Goal: Task Accomplishment & Management: Use online tool/utility

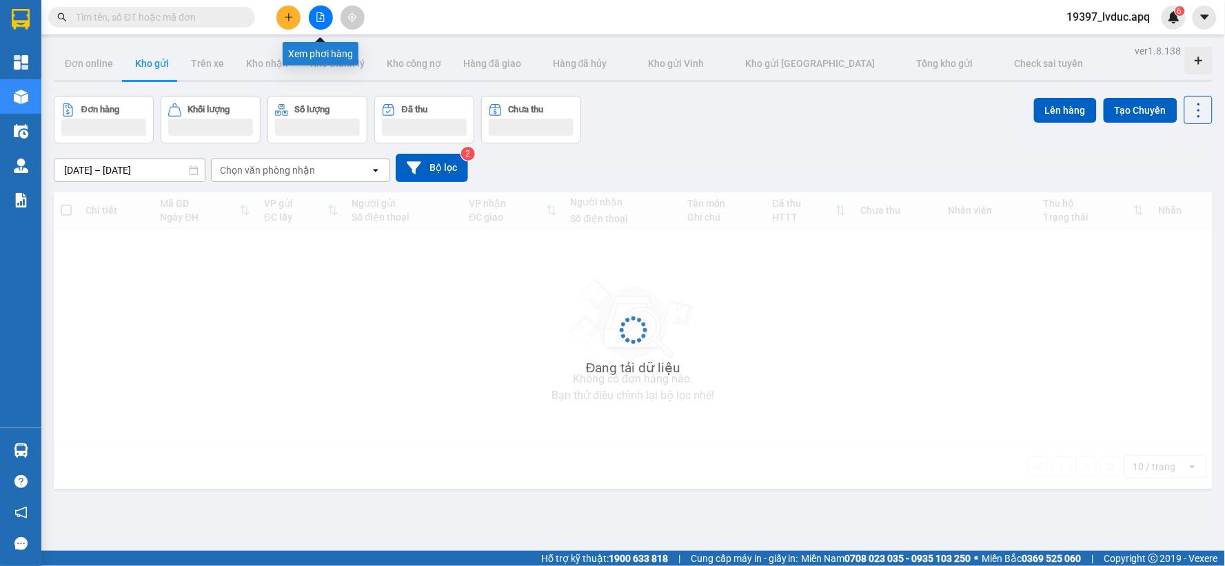
click at [315, 11] on button at bounding box center [321, 18] width 24 height 24
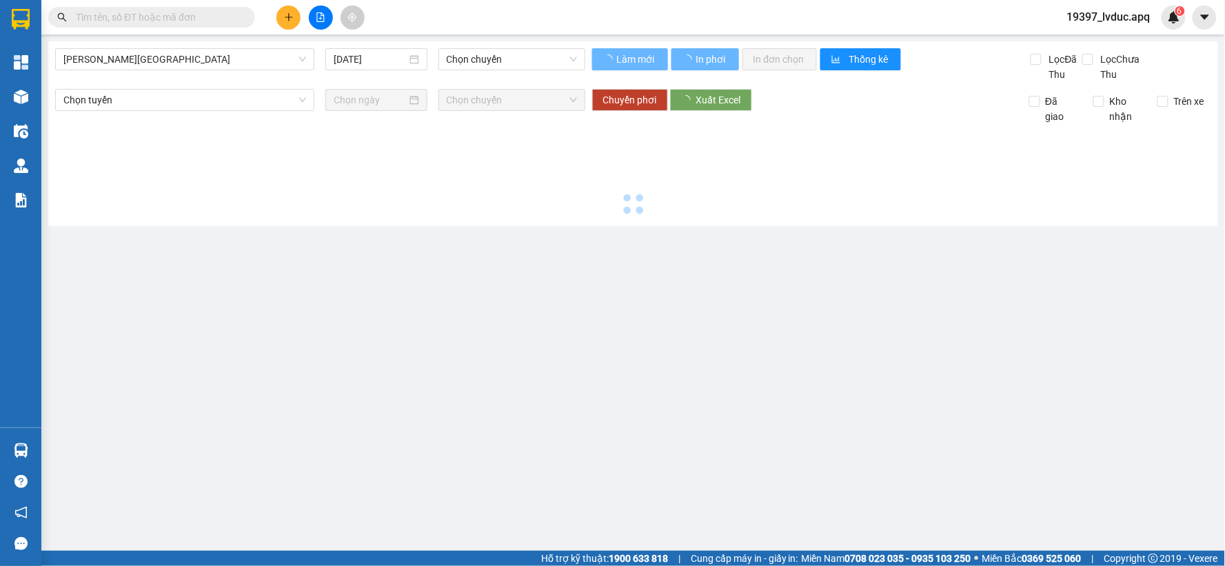
type input "16/08/2025"
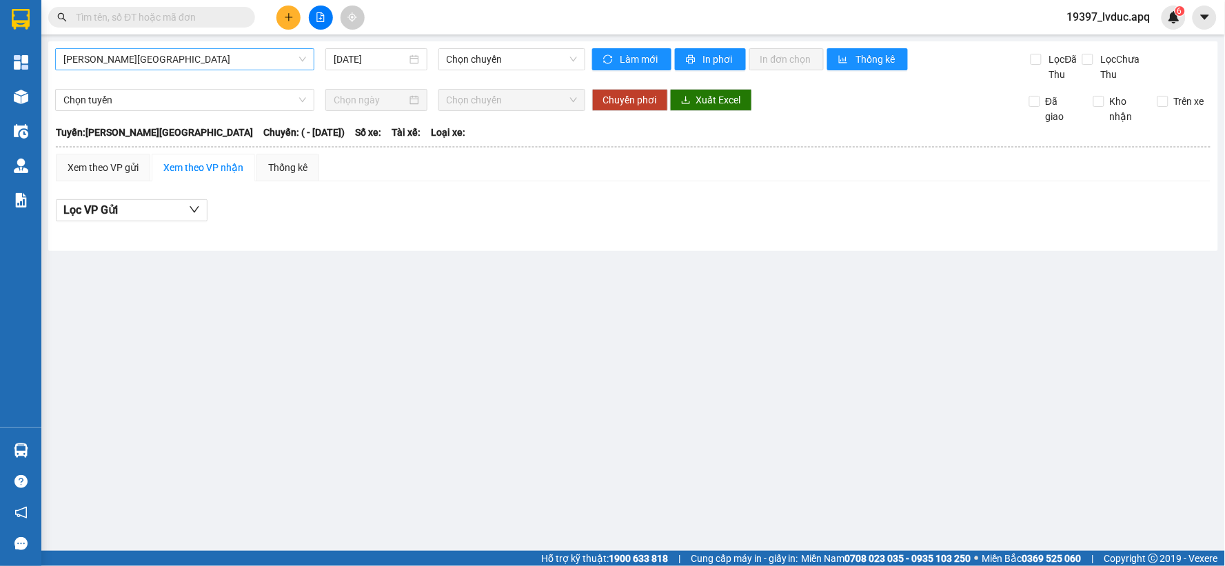
click at [208, 59] on span "Gia Lâm - Mỹ Đình" at bounding box center [184, 59] width 243 height 21
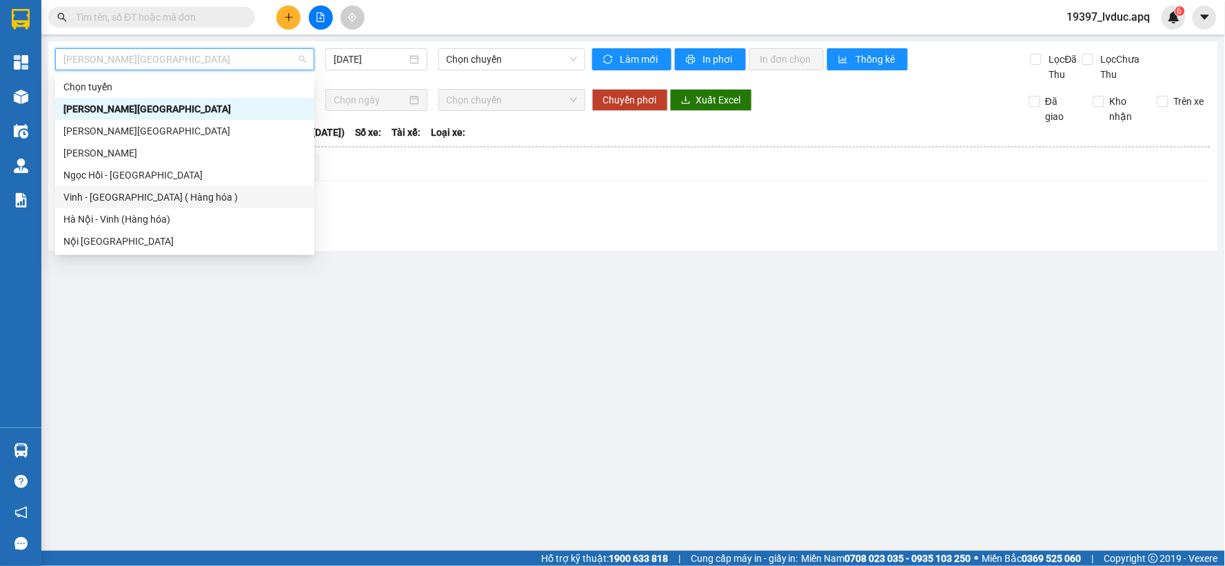
click at [163, 190] on div "Vinh - Hà Nội ( Hàng hóa )" at bounding box center [184, 197] width 243 height 15
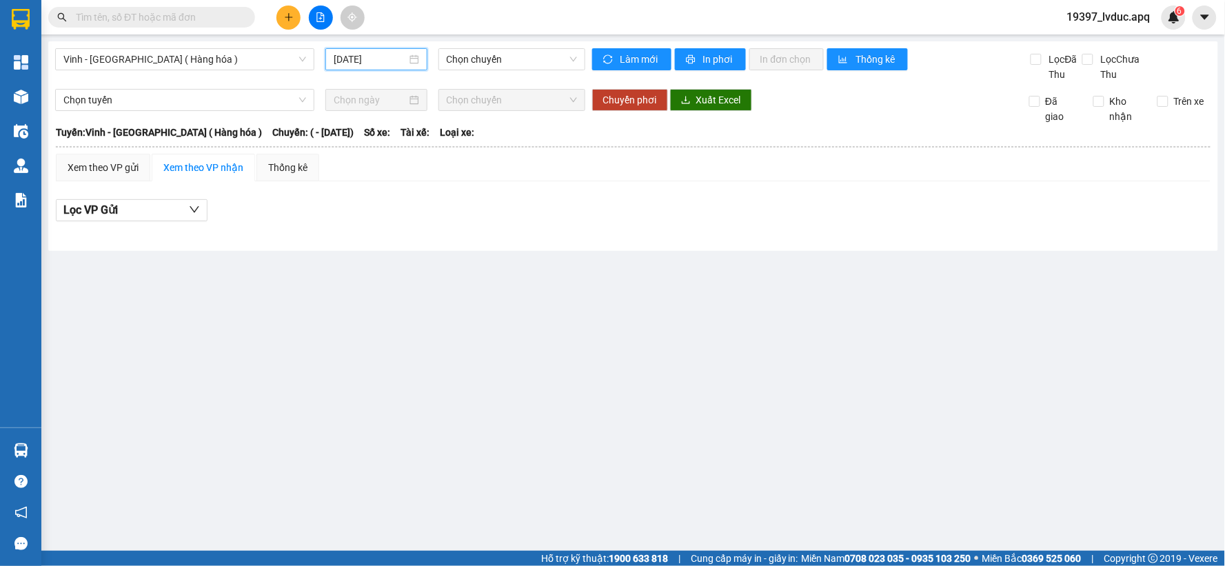
click at [396, 59] on input "16/08/2025" at bounding box center [370, 59] width 72 height 15
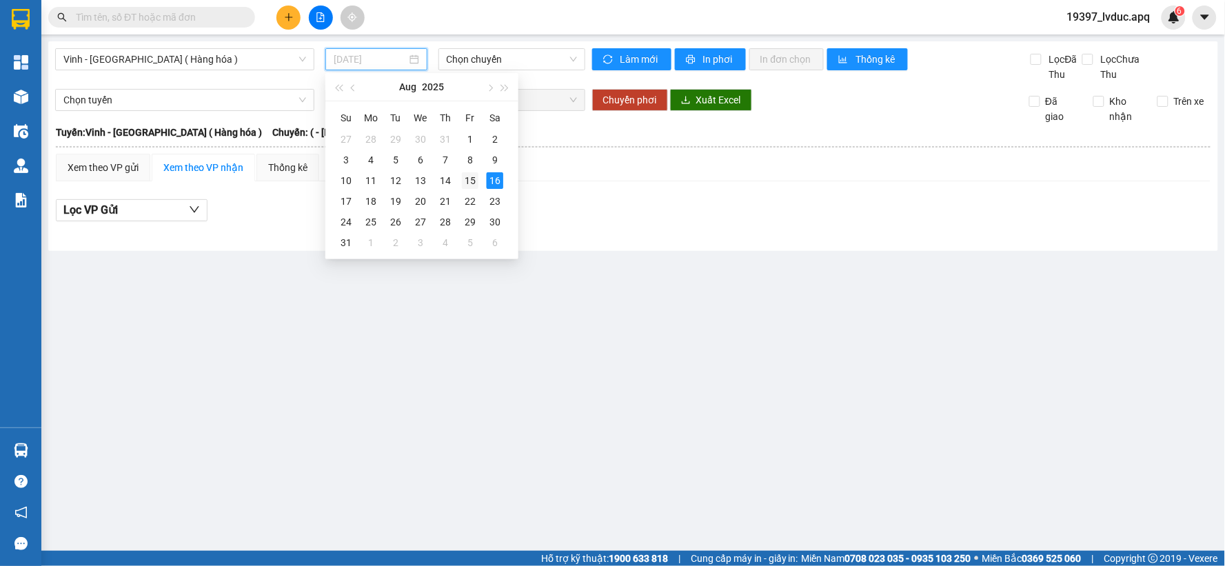
click at [470, 179] on div "15" at bounding box center [470, 180] width 17 height 17
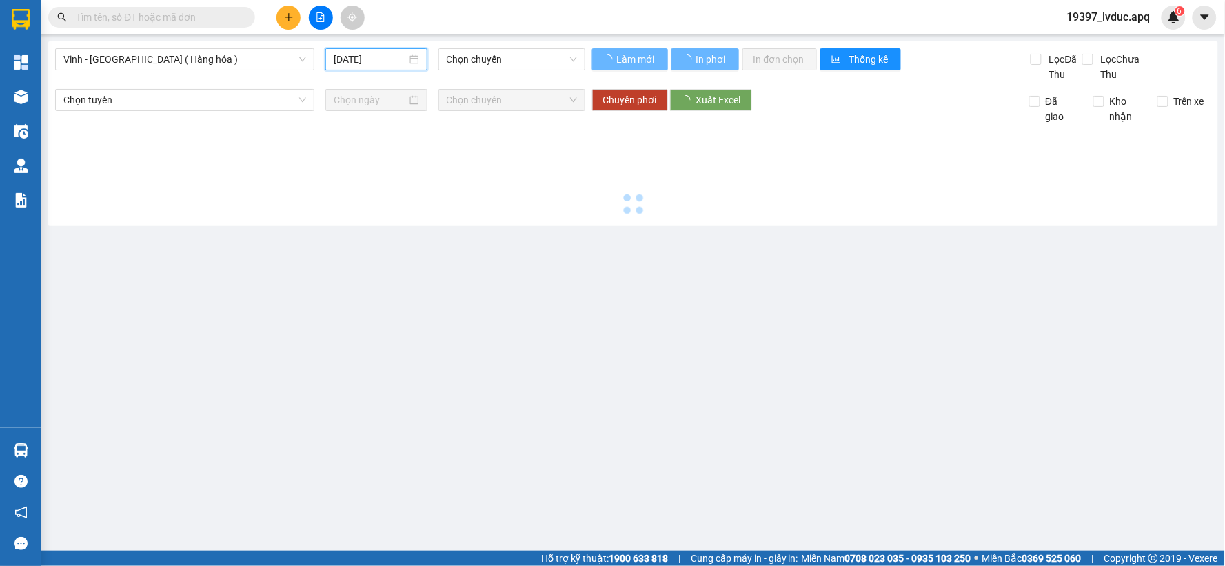
type input "15/08/2025"
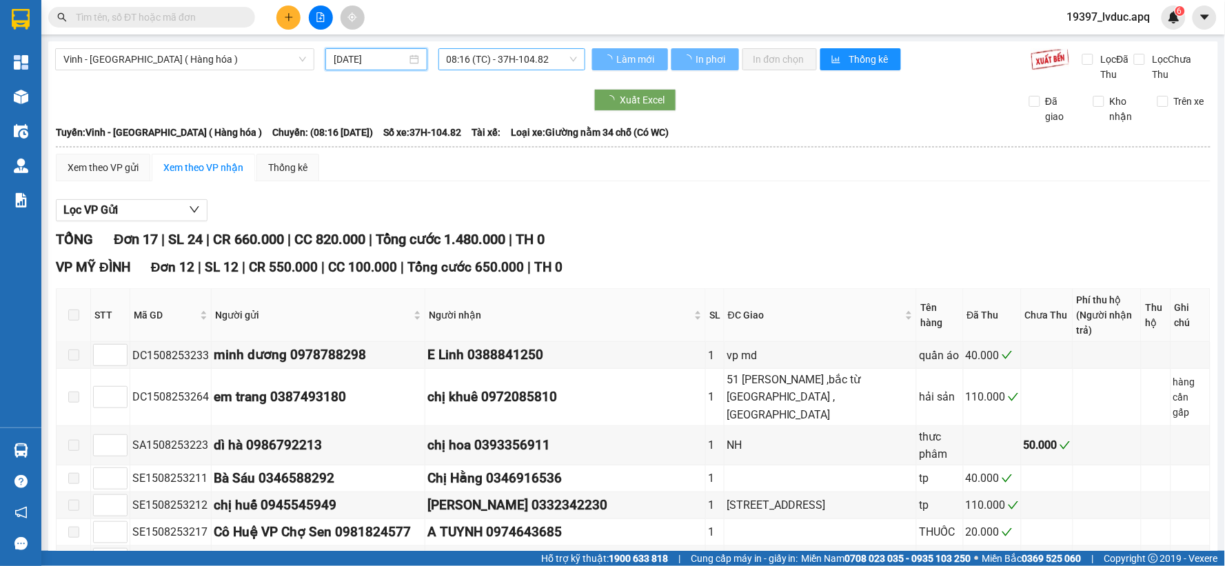
click at [477, 57] on span "08:16 (TC) - 37H-104.82" at bounding box center [512, 59] width 130 height 21
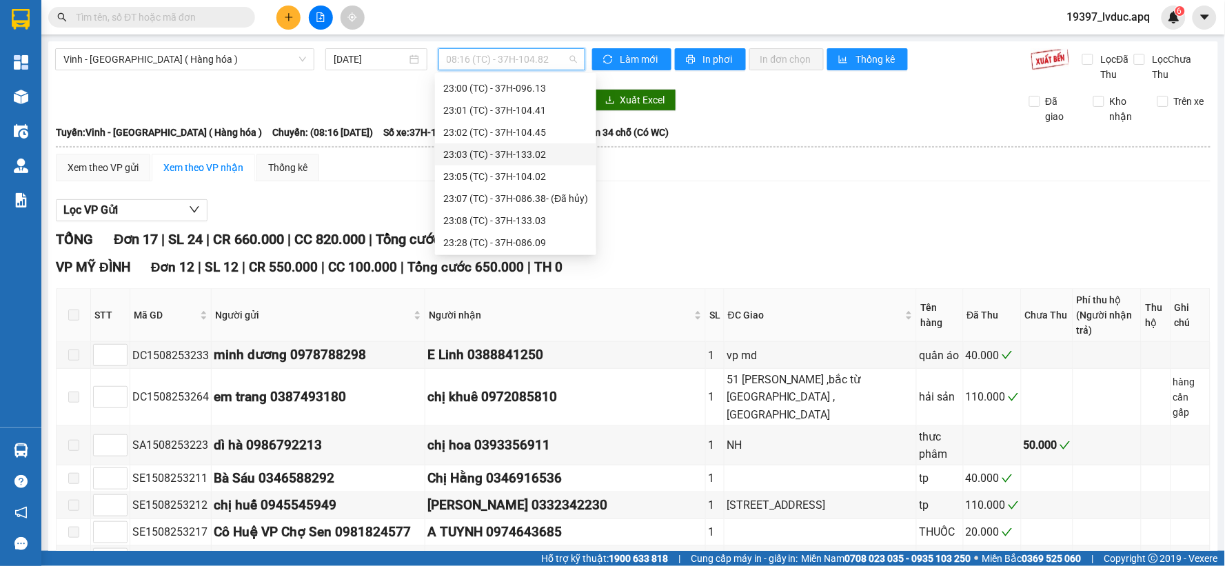
scroll to position [309, 0]
click at [496, 190] on div "23:08 (TC) - 37H-133.03" at bounding box center [515, 197] width 145 height 15
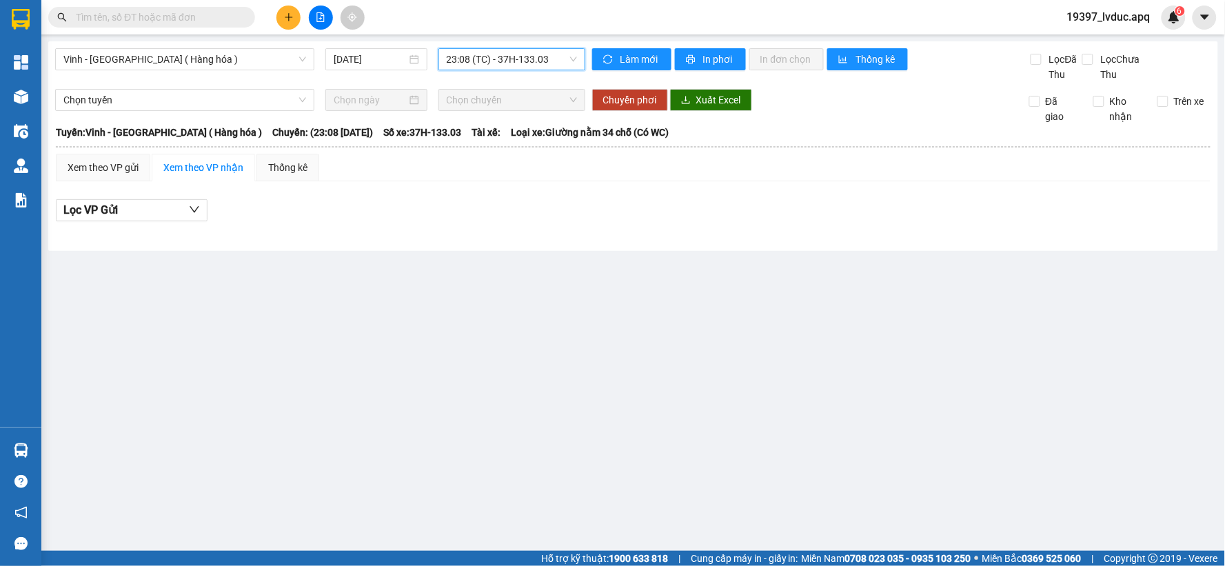
click at [514, 50] on span "23:08 (TC) - 37H-133.03" at bounding box center [512, 59] width 130 height 21
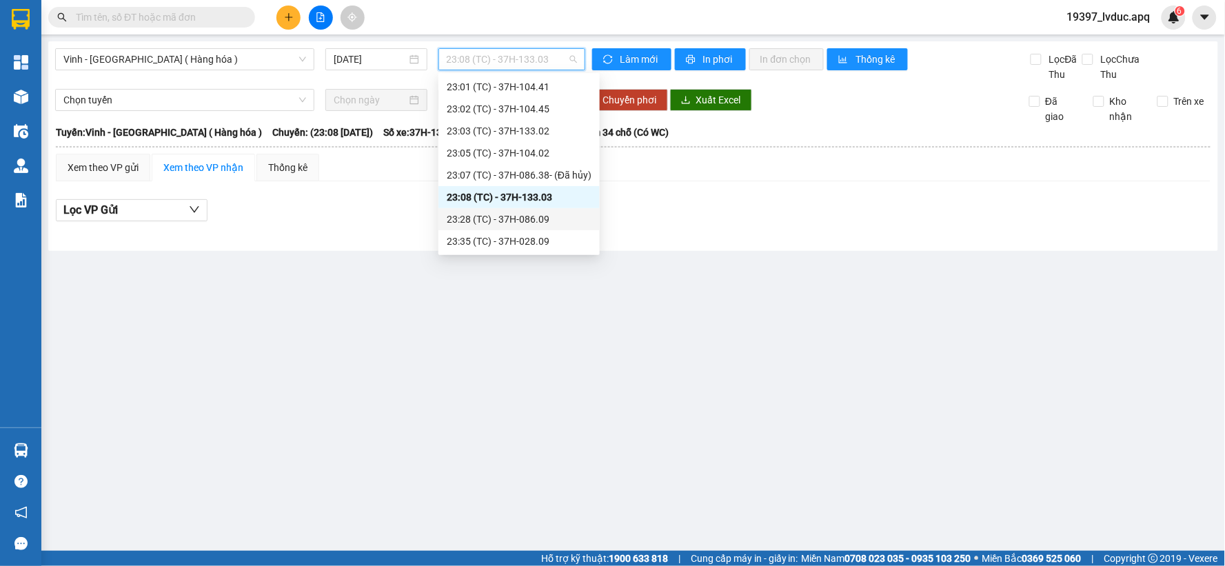
click at [514, 212] on div "23:28 (TC) - 37H-086.09" at bounding box center [519, 219] width 145 height 15
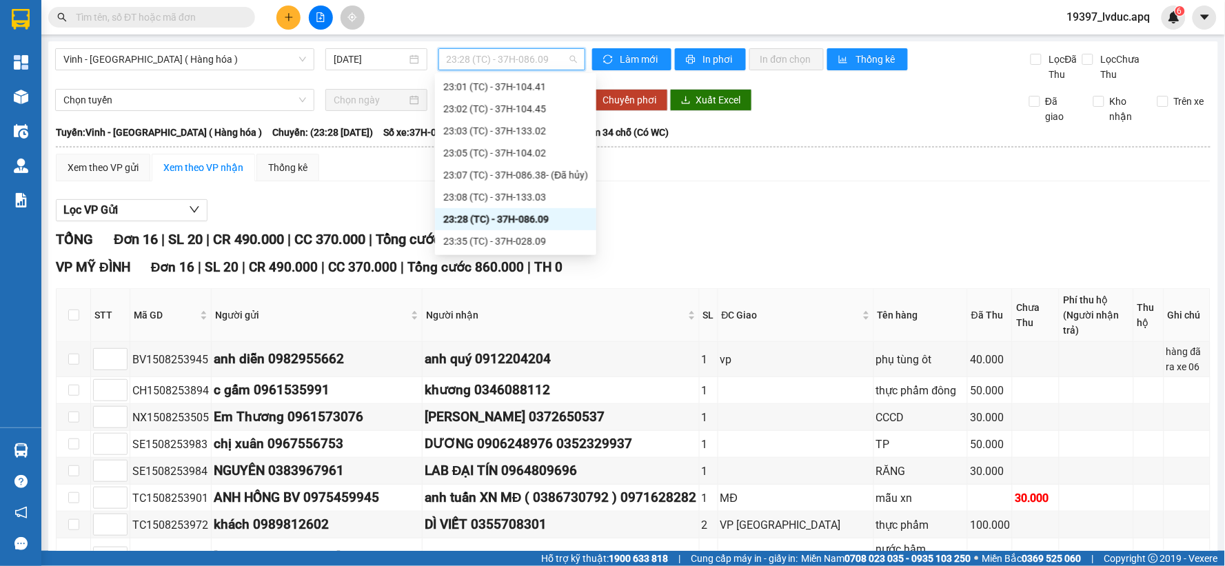
click at [536, 50] on span "23:28 (TC) - 37H-086.09" at bounding box center [512, 59] width 130 height 21
click at [519, 235] on div "23:35 (TC) - 37H-028.09" at bounding box center [515, 241] width 145 height 15
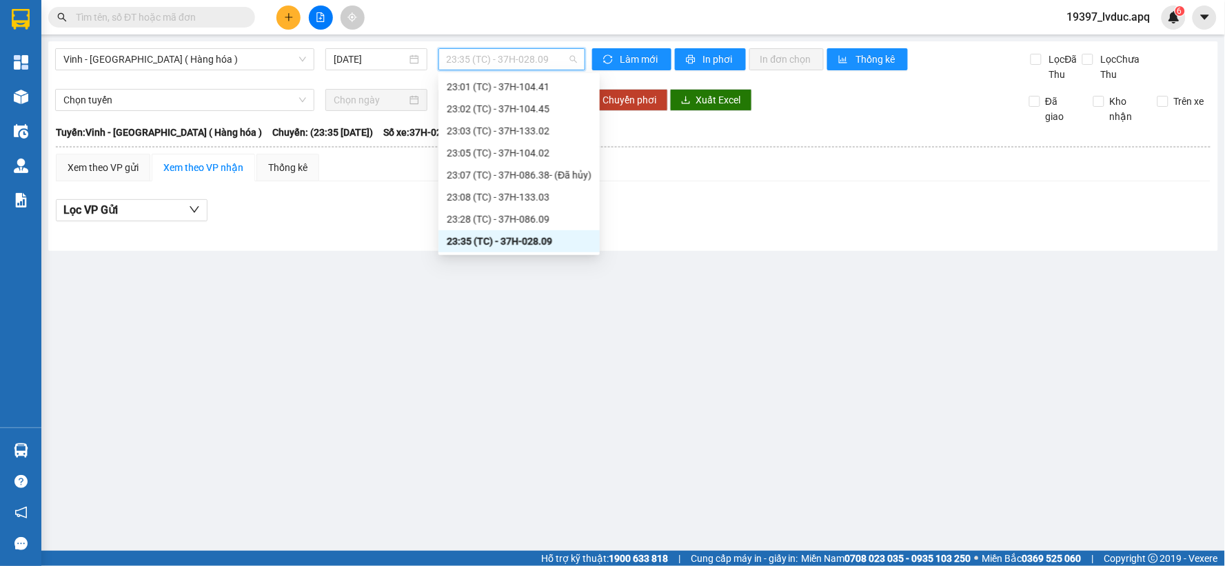
click at [486, 57] on span "23:35 (TC) - 37H-028.09" at bounding box center [512, 59] width 130 height 21
click at [520, 155] on div "23:05 (TC) - 37H-104.02" at bounding box center [519, 152] width 145 height 15
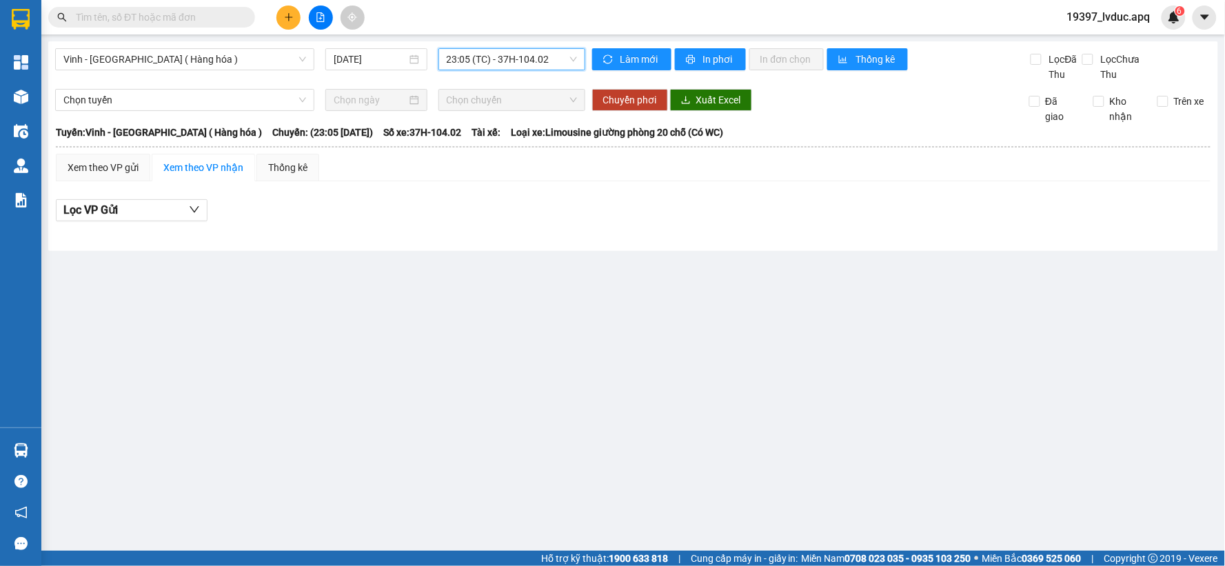
click at [529, 54] on span "23:05 (TC) - 37H-104.02" at bounding box center [512, 59] width 130 height 21
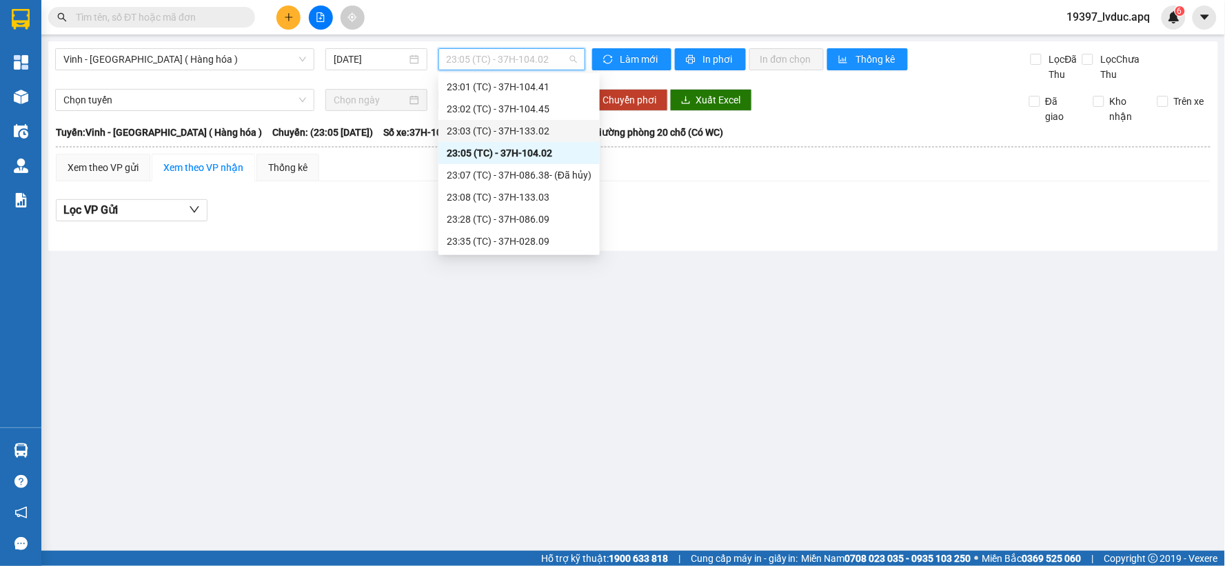
click at [532, 127] on div "23:03 (TC) - 37H-133.02" at bounding box center [519, 130] width 145 height 15
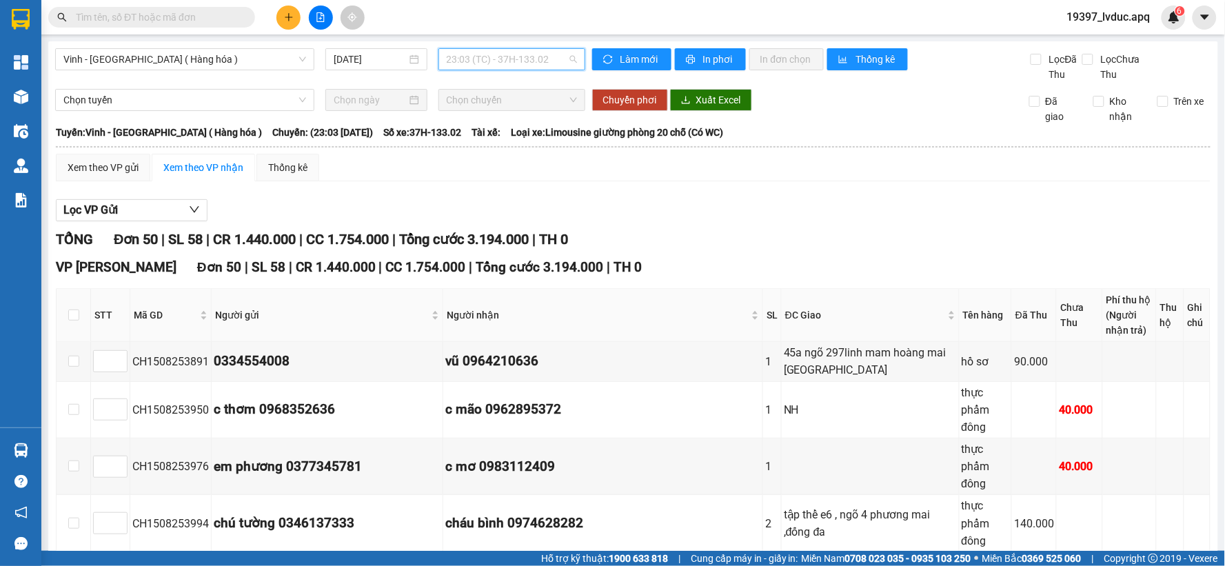
click at [529, 67] on span "23:03 (TC) - 37H-133.02" at bounding box center [512, 59] width 130 height 21
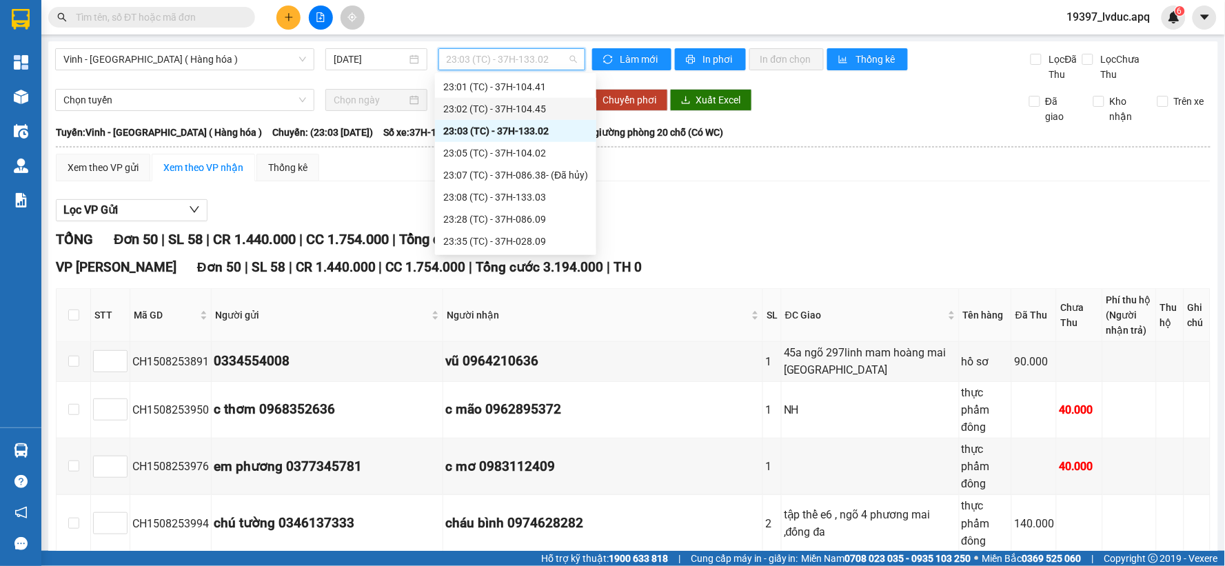
click at [525, 102] on div "23:02 (TC) - 37H-104.45" at bounding box center [515, 108] width 145 height 15
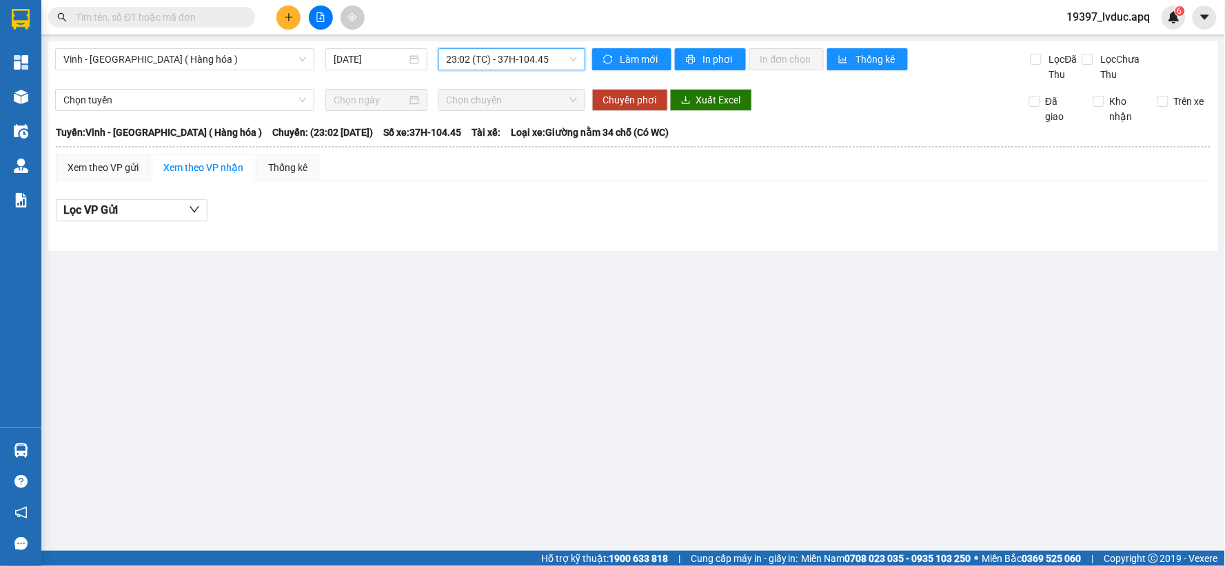
click at [521, 51] on span "23:02 (TC) - 37H-104.45" at bounding box center [512, 59] width 130 height 21
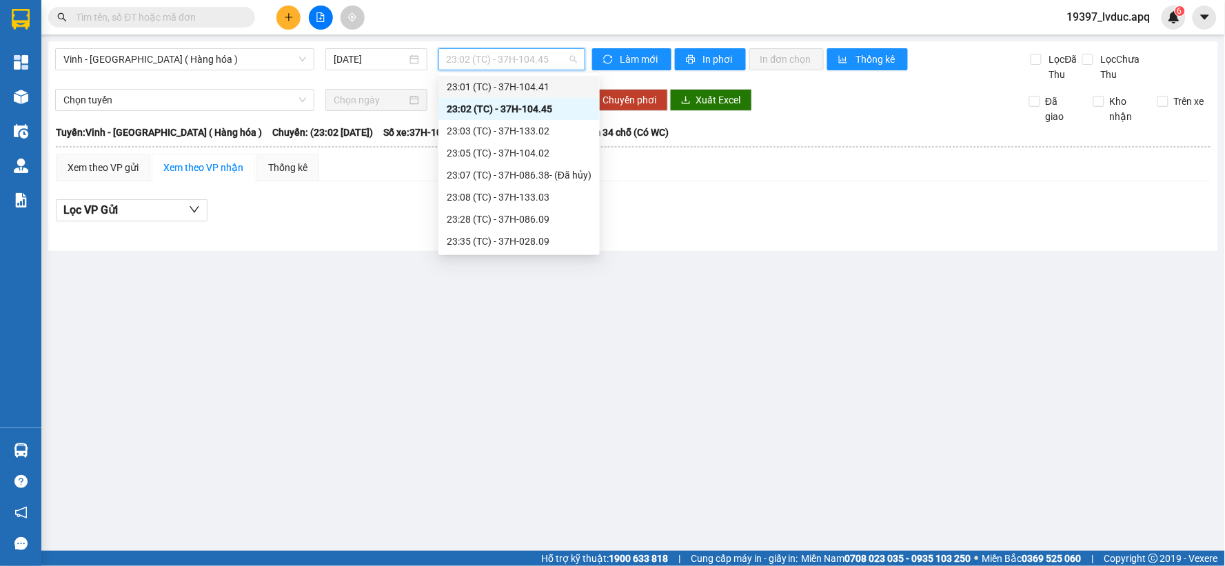
click at [520, 90] on div "23:01 (TC) - 37H-104.41" at bounding box center [519, 86] width 145 height 15
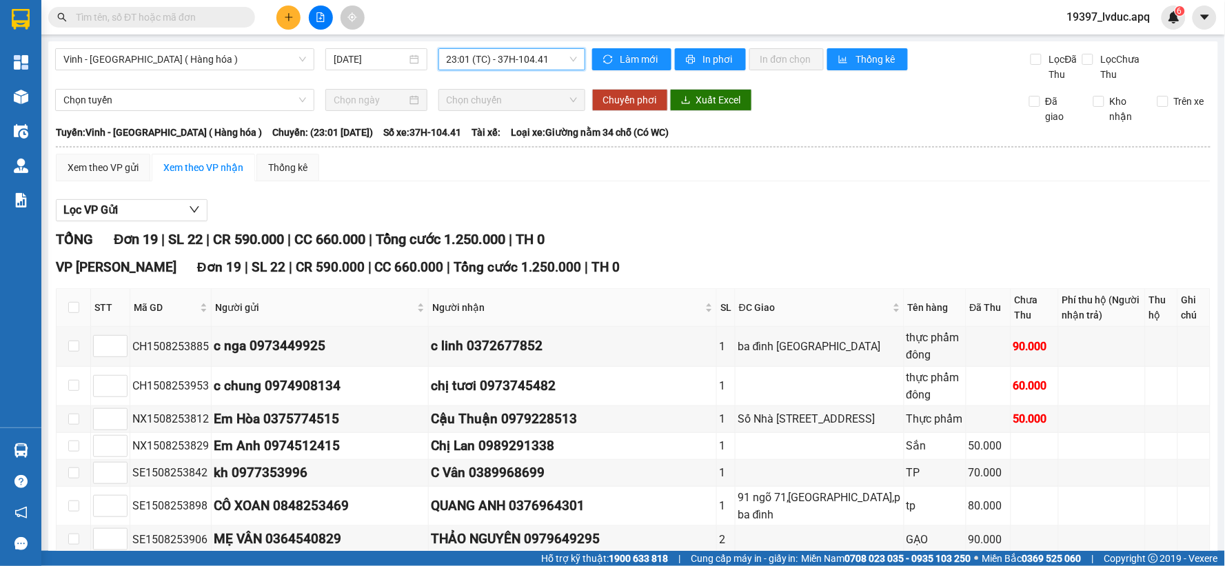
click at [522, 60] on span "23:01 (TC) - 37H-104.41" at bounding box center [512, 59] width 130 height 21
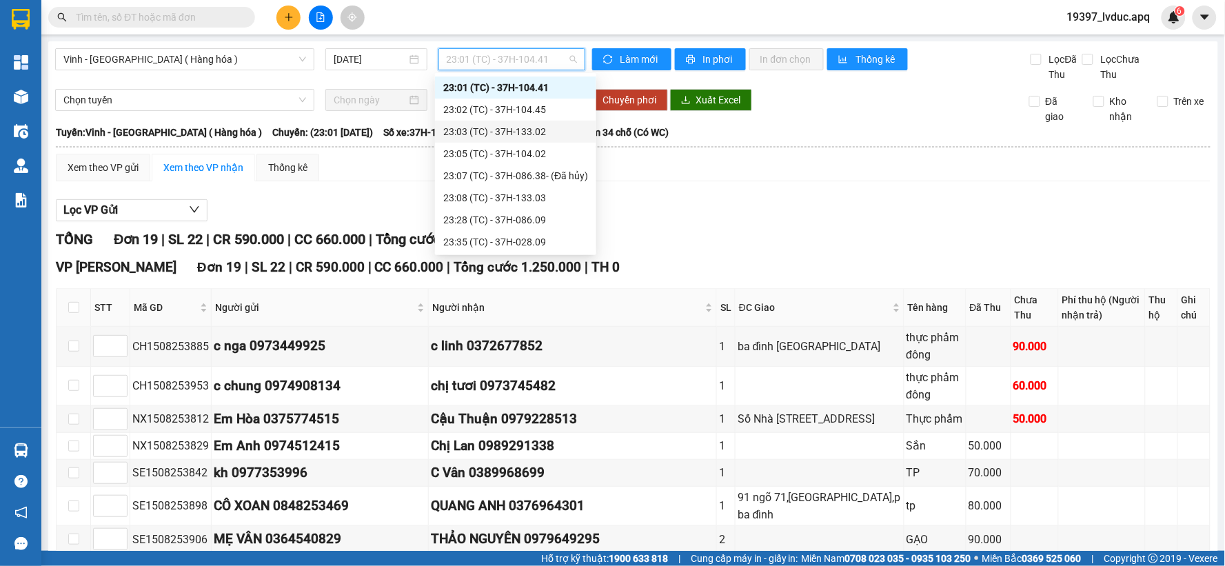
scroll to position [232, 0]
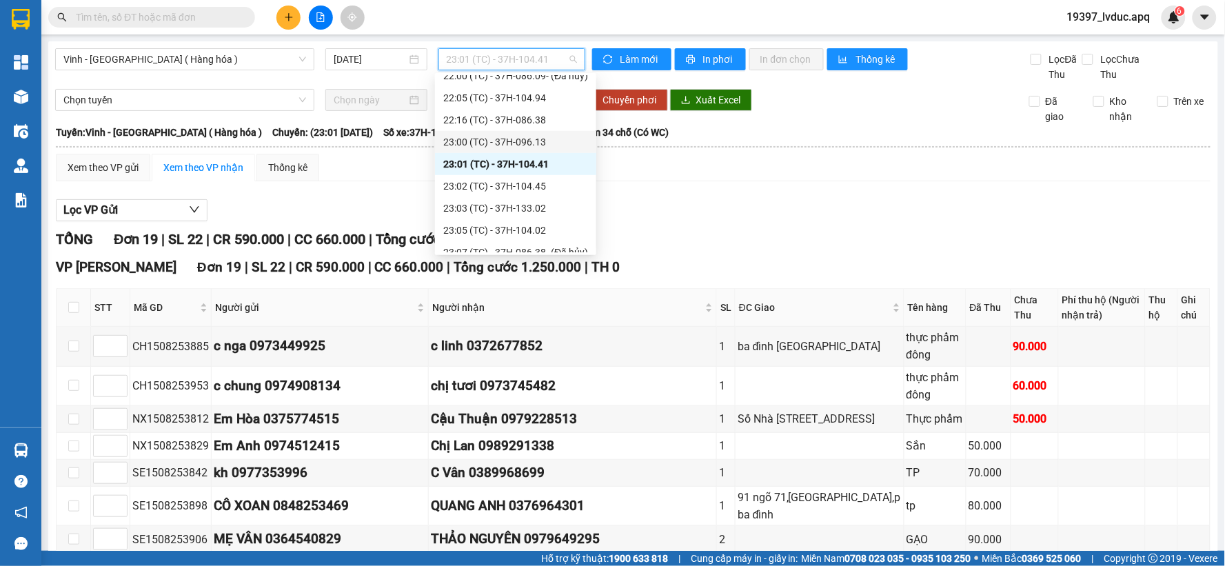
click at [516, 139] on div "23:00 (TC) - 37H-096.13" at bounding box center [515, 141] width 145 height 15
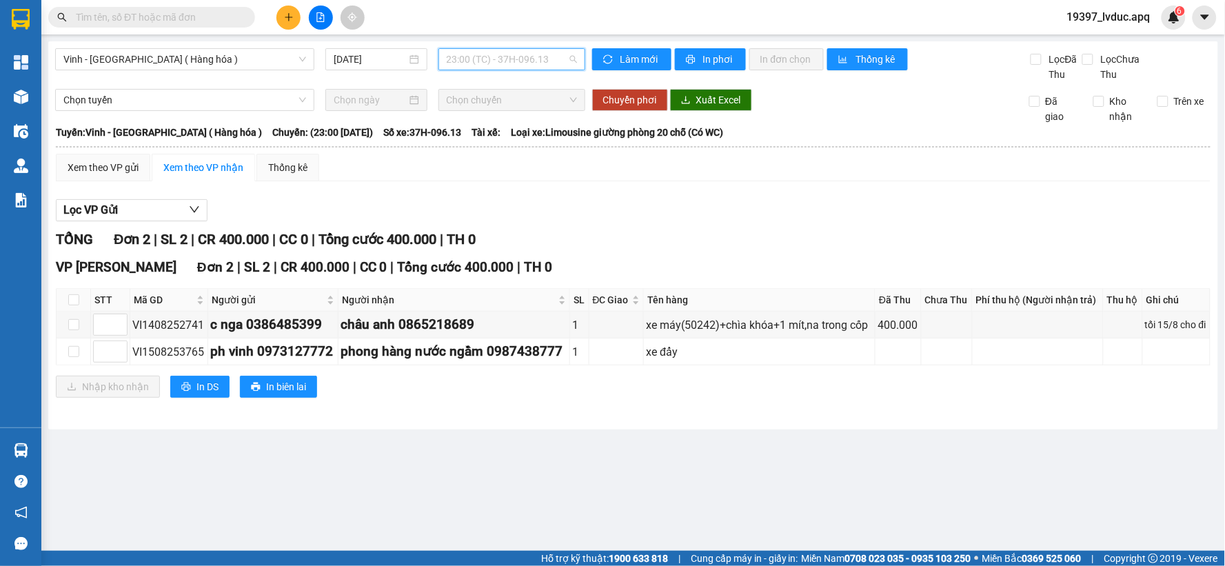
click at [535, 59] on span "23:00 (TC) - 37H-096.13" at bounding box center [512, 59] width 130 height 21
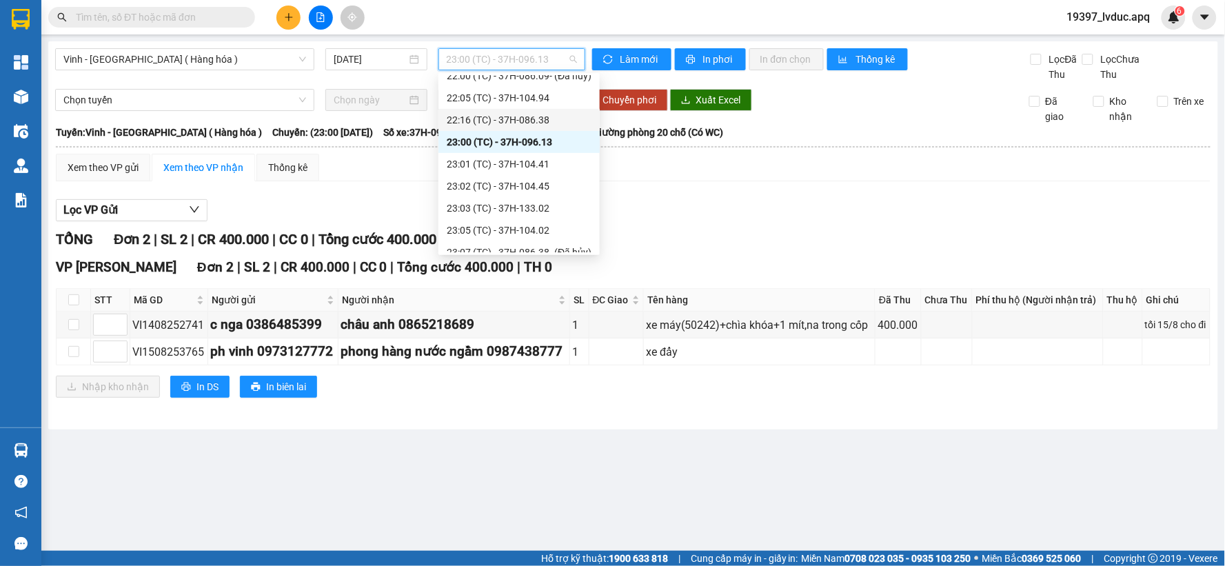
click at [533, 121] on div "22:16 (TC) - 37H-086.38" at bounding box center [519, 119] width 145 height 15
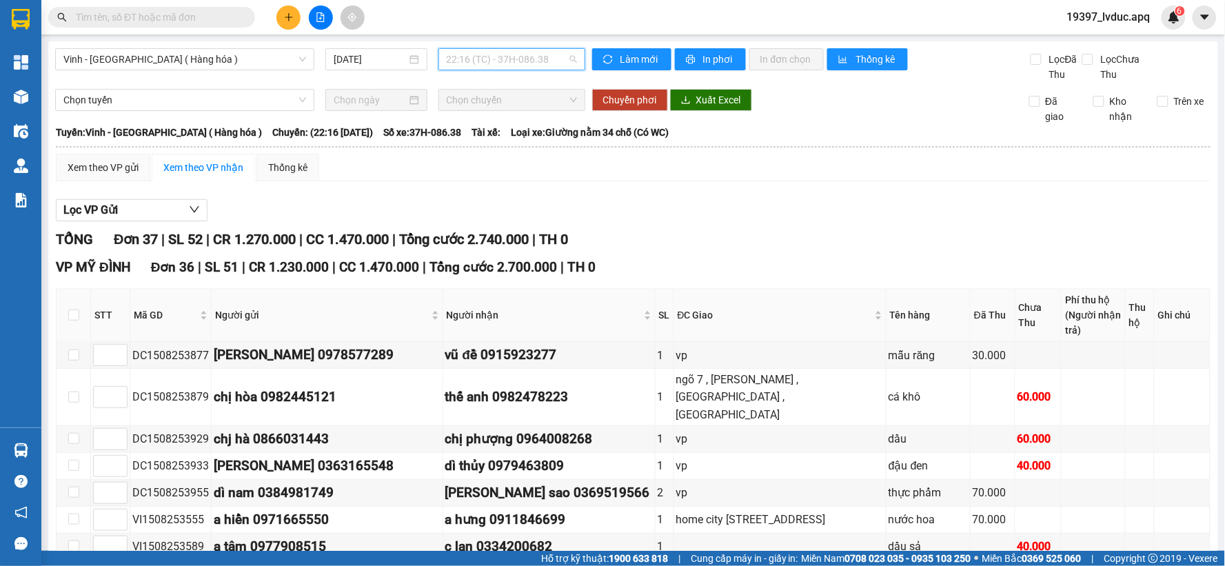
click at [522, 59] on span "22:16 (TC) - 37H-086.38" at bounding box center [512, 59] width 130 height 21
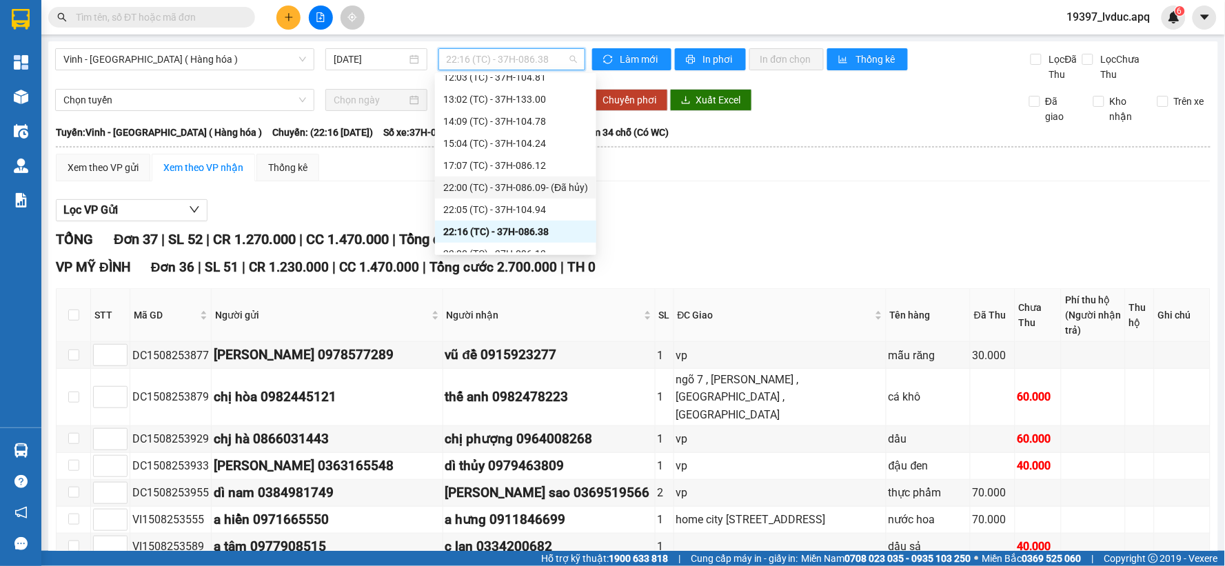
scroll to position [155, 0]
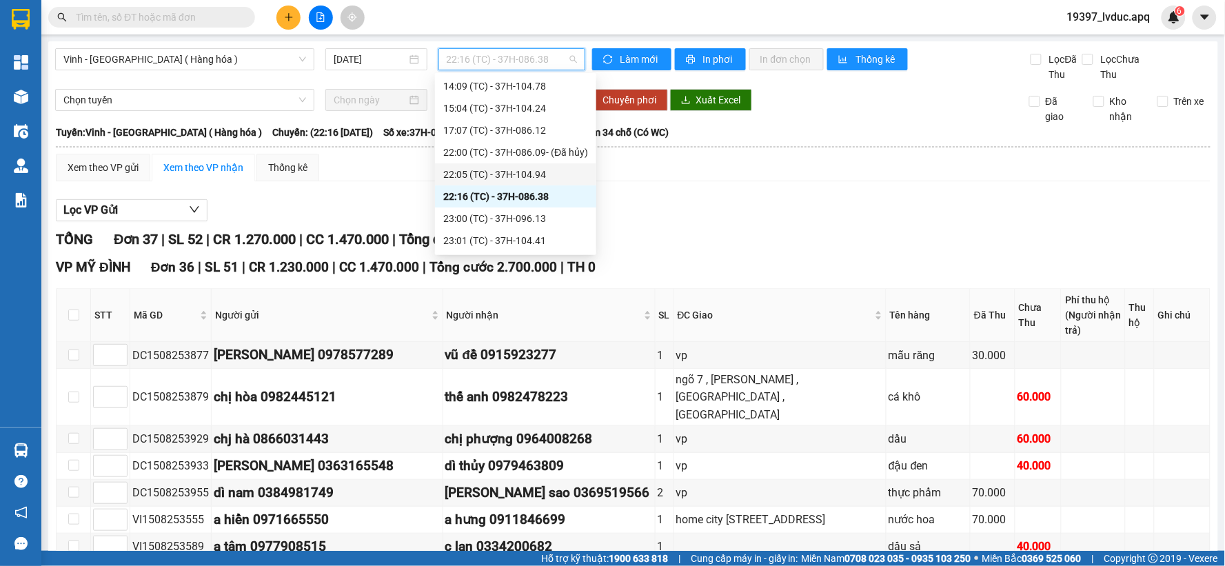
click at [536, 175] on div "22:05 (TC) - 37H-104.94" at bounding box center [515, 174] width 145 height 15
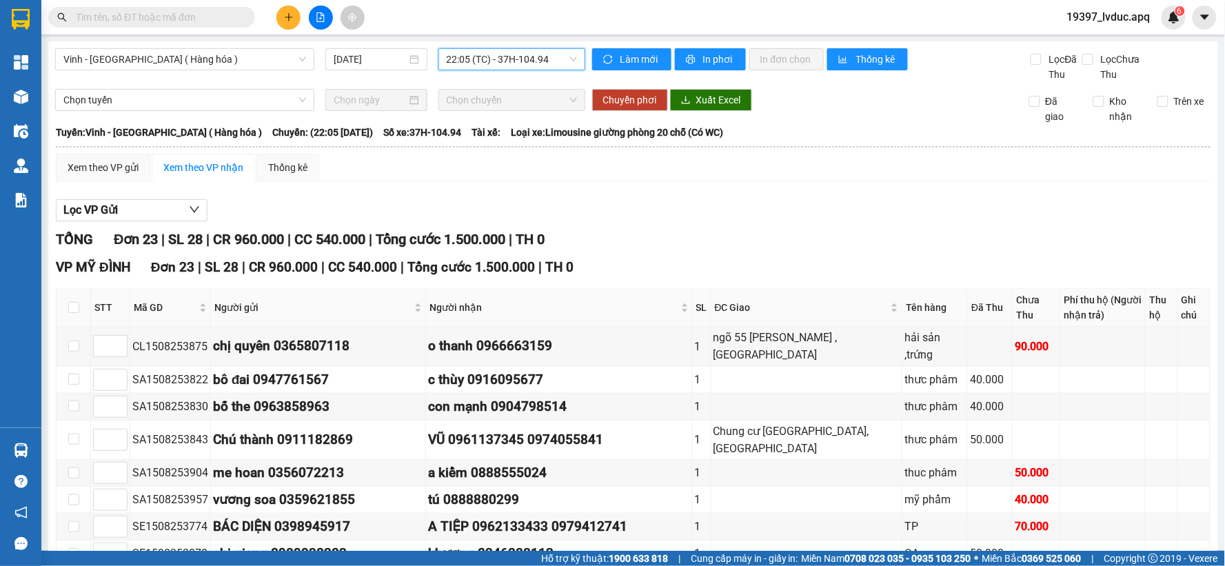
click at [545, 64] on span "22:05 (TC) - 37H-104.94" at bounding box center [512, 59] width 130 height 21
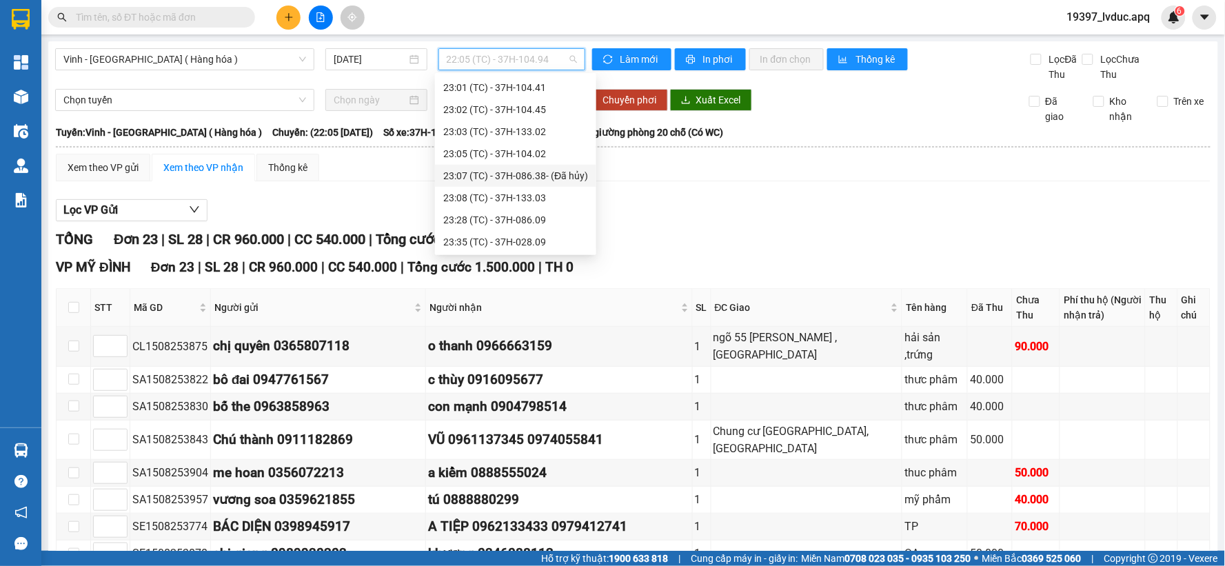
scroll to position [309, 0]
click at [549, 212] on div "23:28 (TC) - 37H-086.09" at bounding box center [515, 219] width 145 height 15
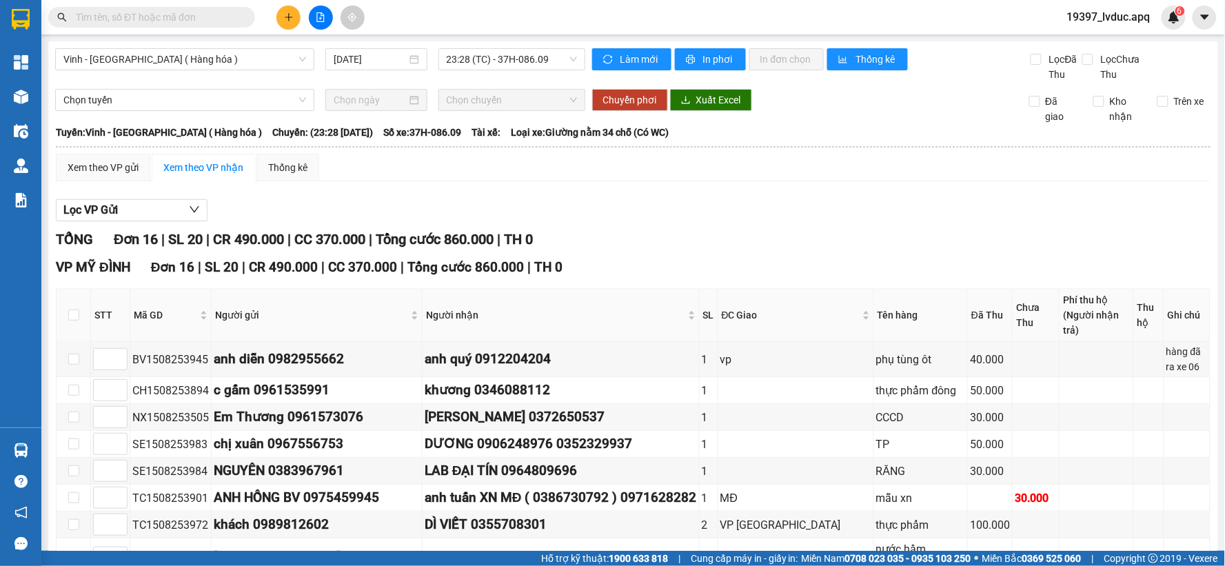
click at [201, 19] on input "text" at bounding box center [157, 17] width 163 height 15
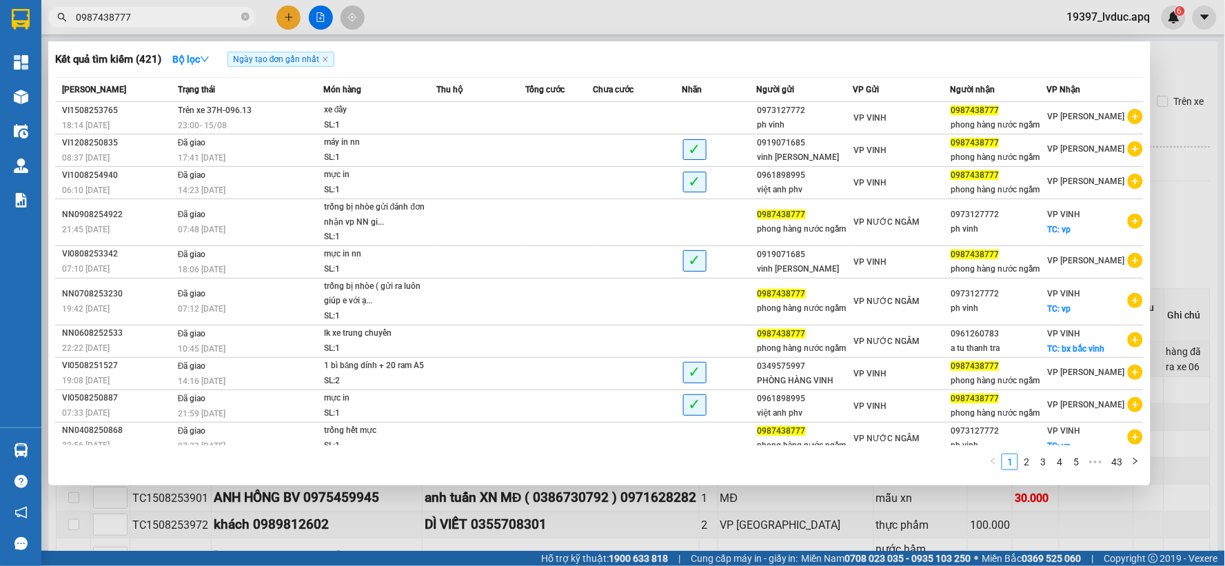
click at [183, 23] on input "0987438777" at bounding box center [157, 17] width 163 height 15
type input "0987438777"
drag, startPoint x: 251, startPoint y: 12, endPoint x: 274, endPoint y: 23, distance: 25.9
click at [251, 15] on span "0987438777" at bounding box center [151, 17] width 207 height 21
click at [240, 21] on span "0987438777" at bounding box center [151, 17] width 207 height 21
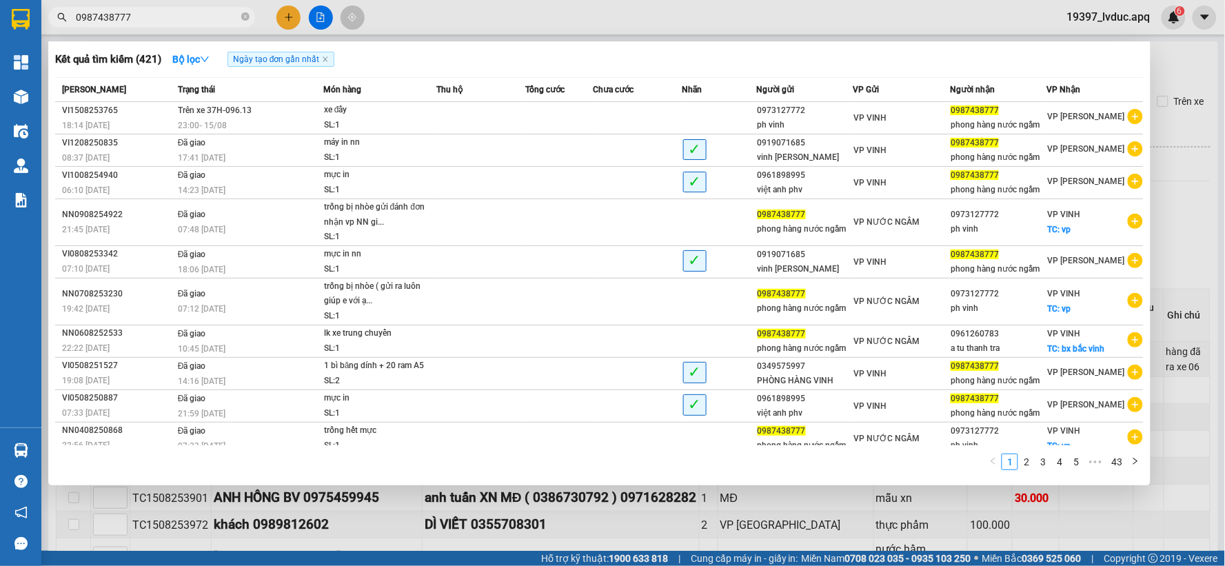
click at [240, 19] on span "0987438777" at bounding box center [151, 17] width 207 height 21
click at [242, 17] on icon "close-circle" at bounding box center [245, 16] width 8 height 8
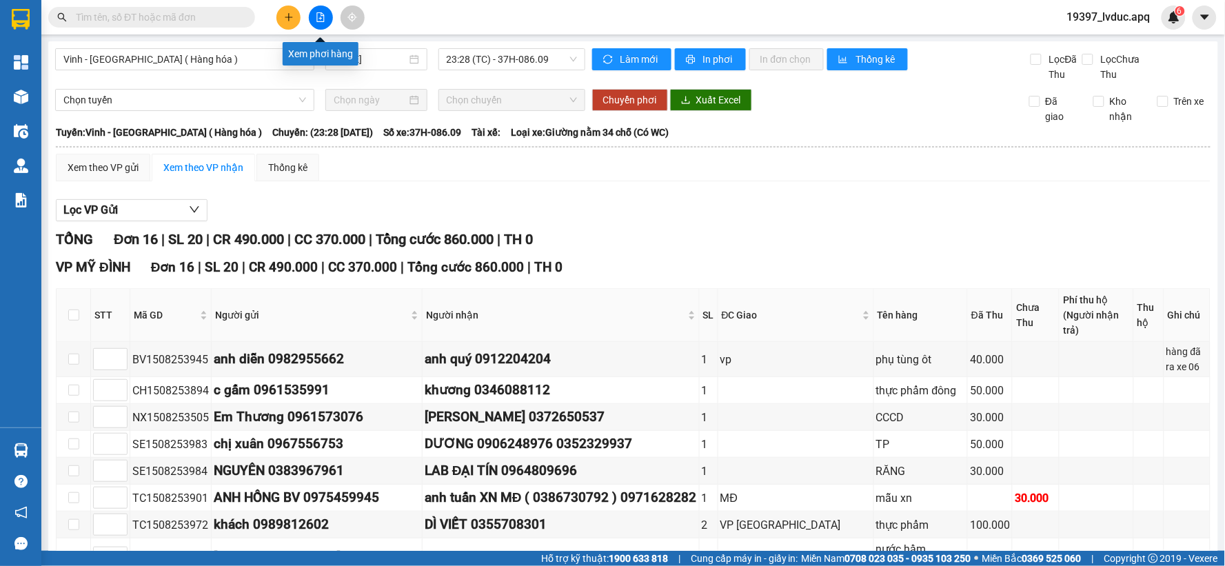
click at [320, 22] on button at bounding box center [321, 18] width 24 height 24
click at [130, 65] on span "Vinh - Hà Nội ( Hàng hóa )" at bounding box center [184, 59] width 243 height 21
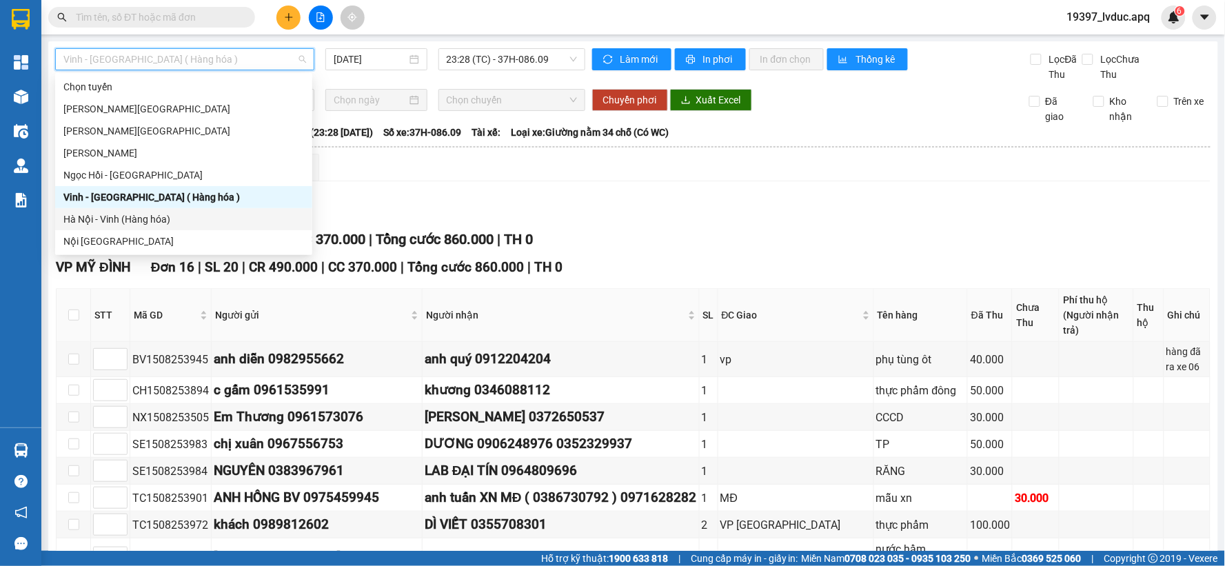
click at [161, 221] on div "Hà Nội - Vinh (Hàng hóa)" at bounding box center [183, 219] width 241 height 15
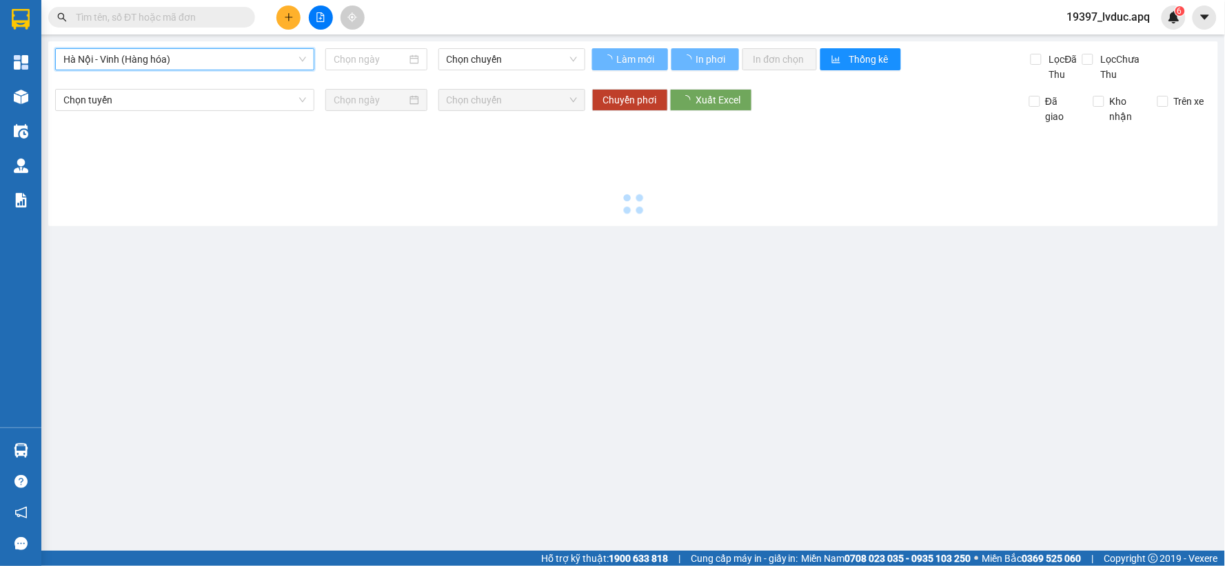
type input "16/08/2025"
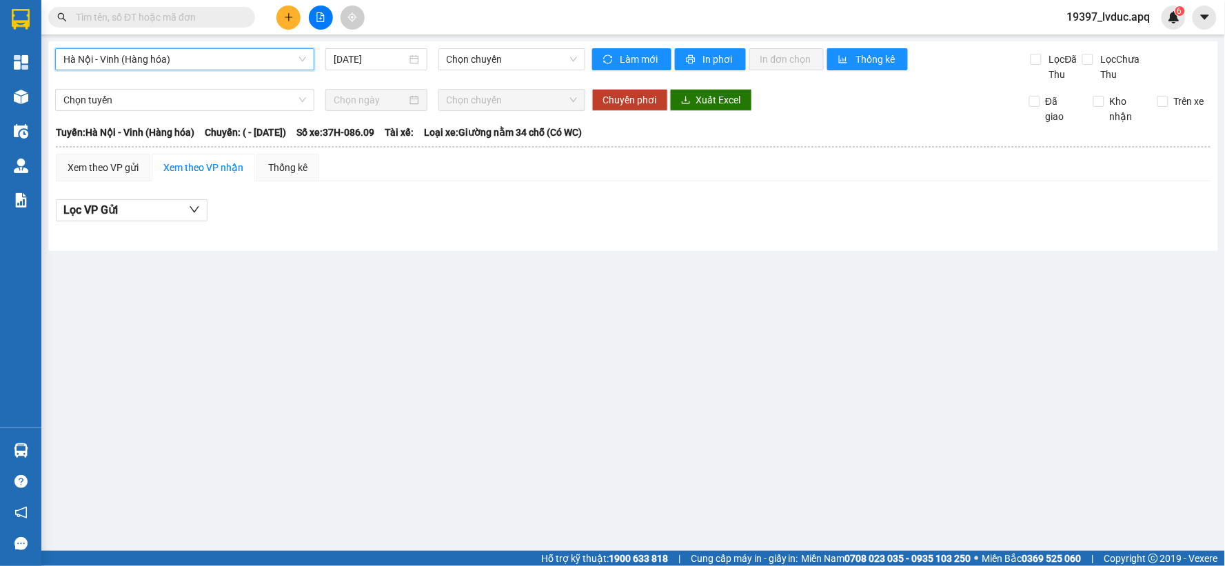
click at [218, 65] on span "Hà Nội - Vinh (Hàng hóa)" at bounding box center [184, 59] width 243 height 21
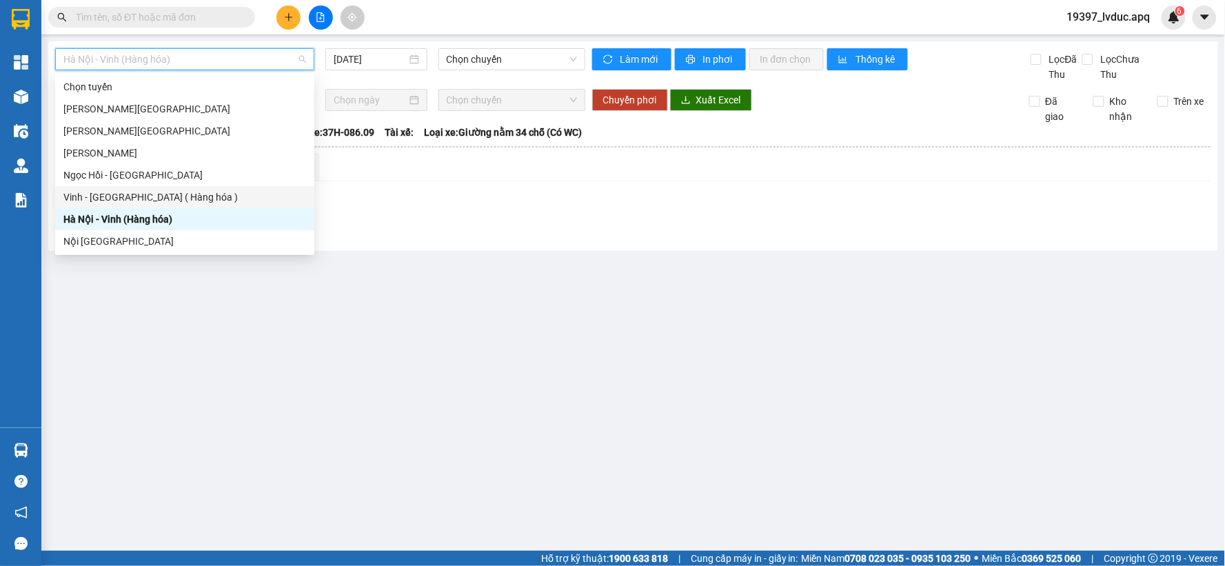
click at [137, 205] on div "Vinh - Hà Nội ( Hàng hóa )" at bounding box center [184, 197] width 259 height 22
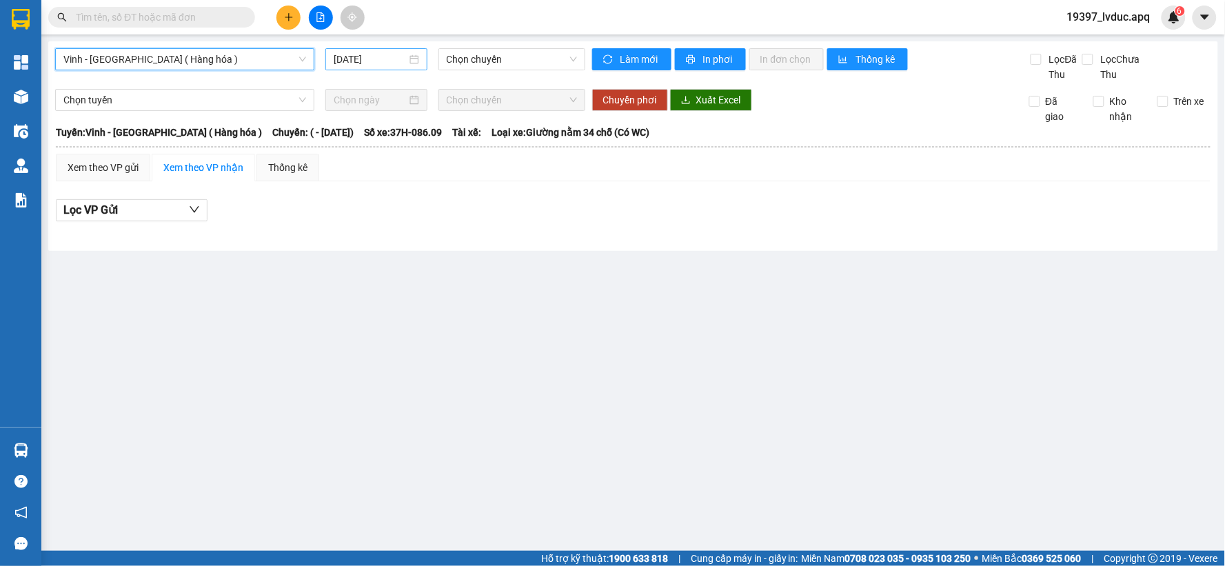
click at [362, 50] on div "16/08/2025" at bounding box center [375, 59] width 101 height 22
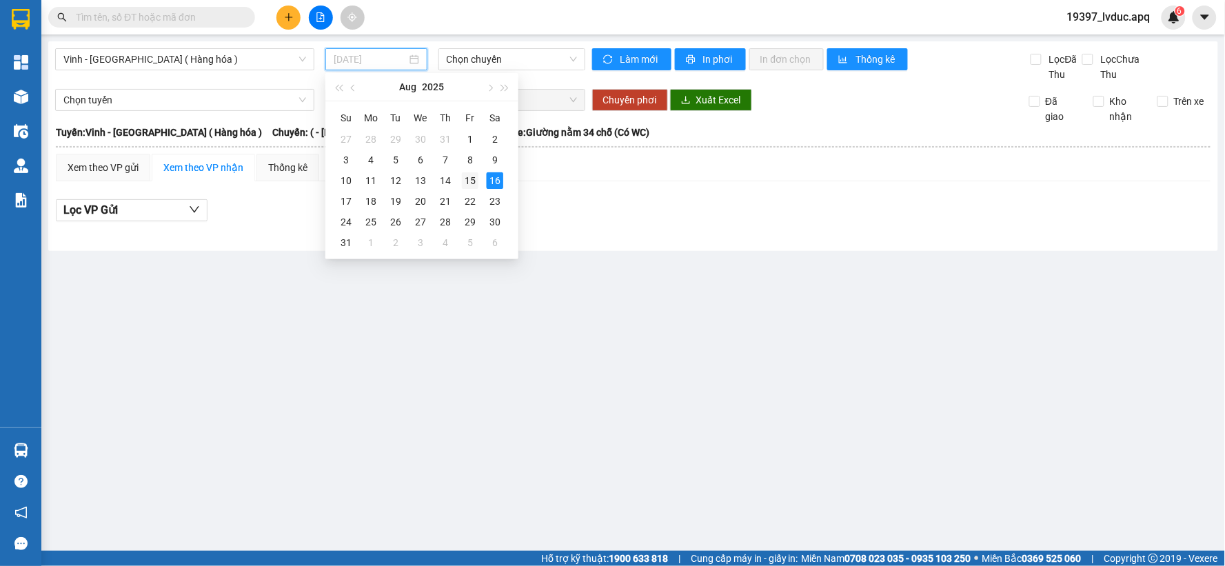
click at [465, 173] on div "15" at bounding box center [470, 180] width 17 height 17
type input "[DATE]"
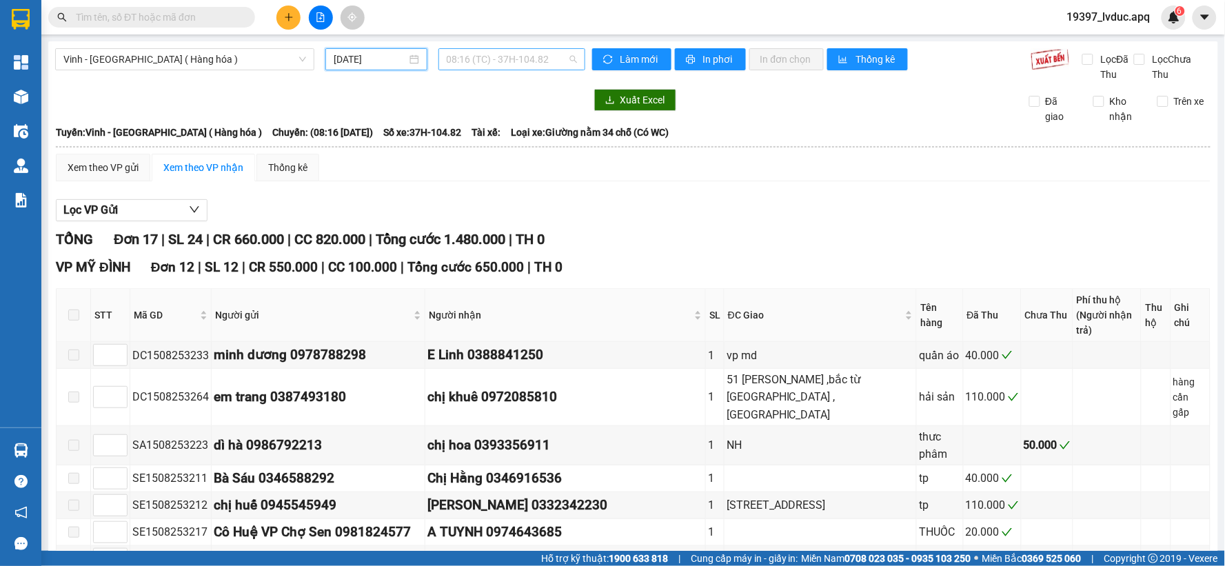
click at [496, 53] on span "08:16 (TC) - 37H-104.82" at bounding box center [512, 59] width 130 height 21
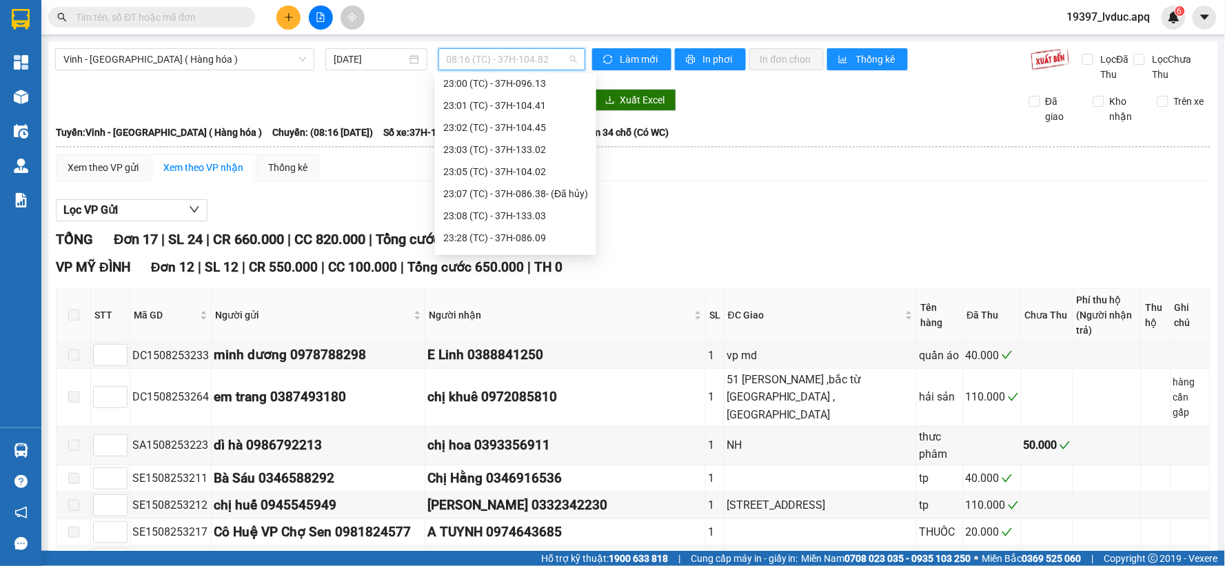
scroll to position [309, 0]
click at [539, 240] on div "23:35 (TC) - 37H-028.09" at bounding box center [515, 241] width 145 height 15
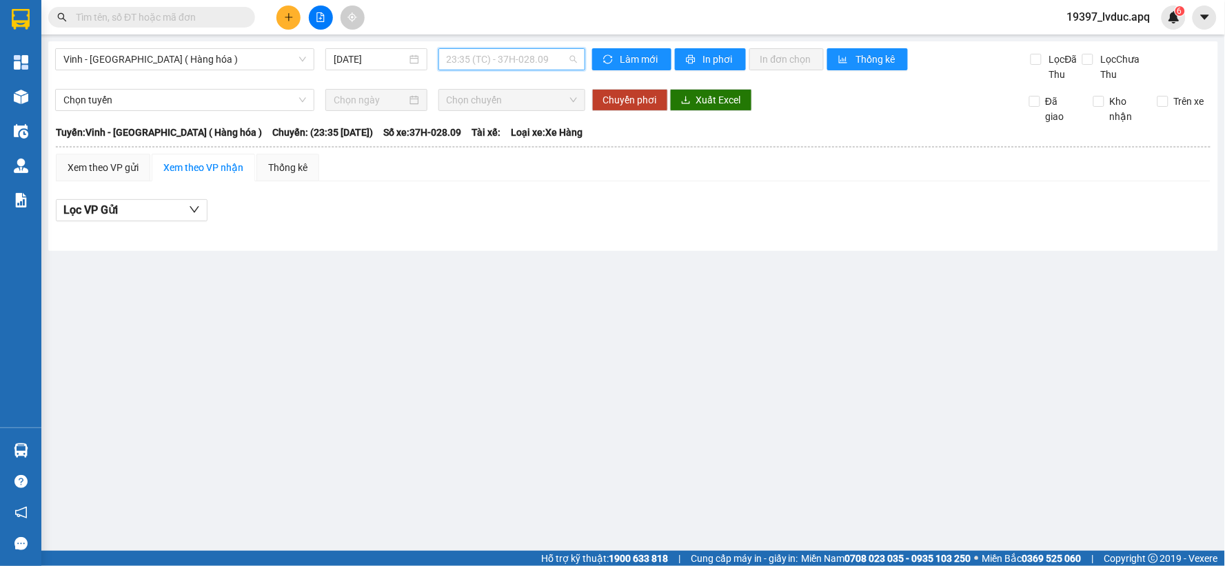
click at [529, 59] on span "23:35 (TC) - 37H-028.09" at bounding box center [512, 59] width 130 height 21
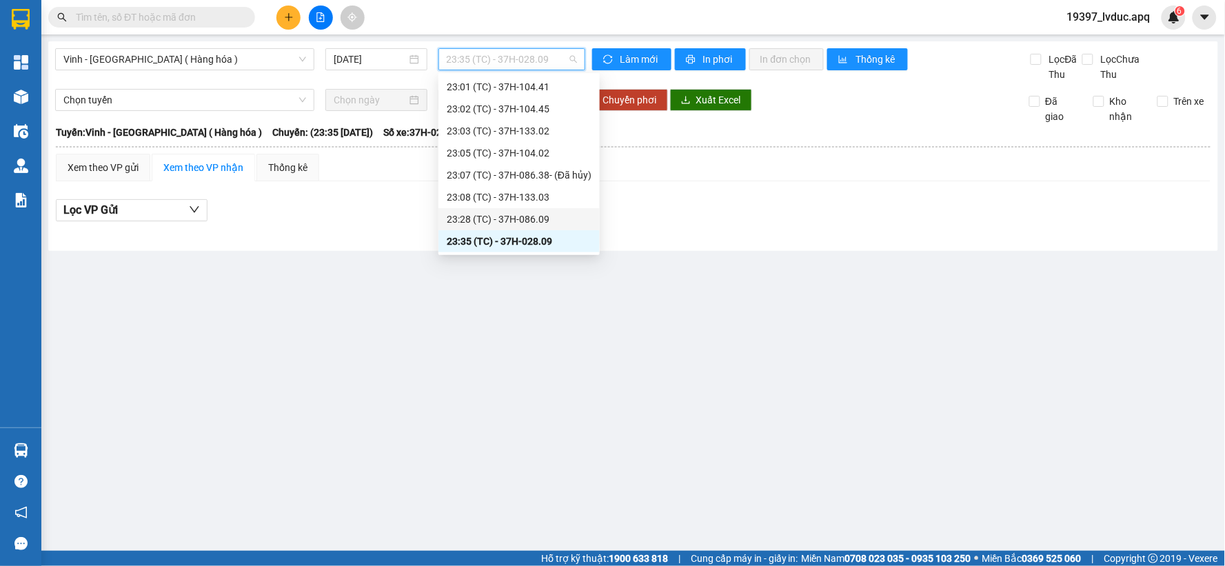
click at [532, 221] on div "23:28 (TC) - 37H-086.09" at bounding box center [519, 219] width 145 height 15
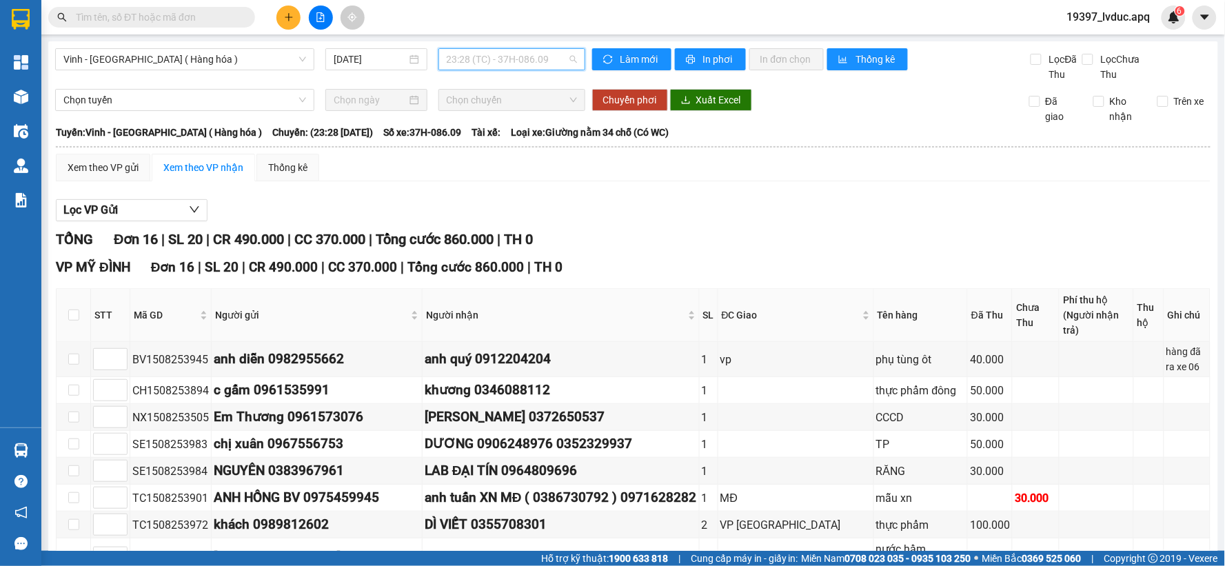
click at [536, 51] on span "23:28 (TC) - 37H-086.09" at bounding box center [512, 59] width 130 height 21
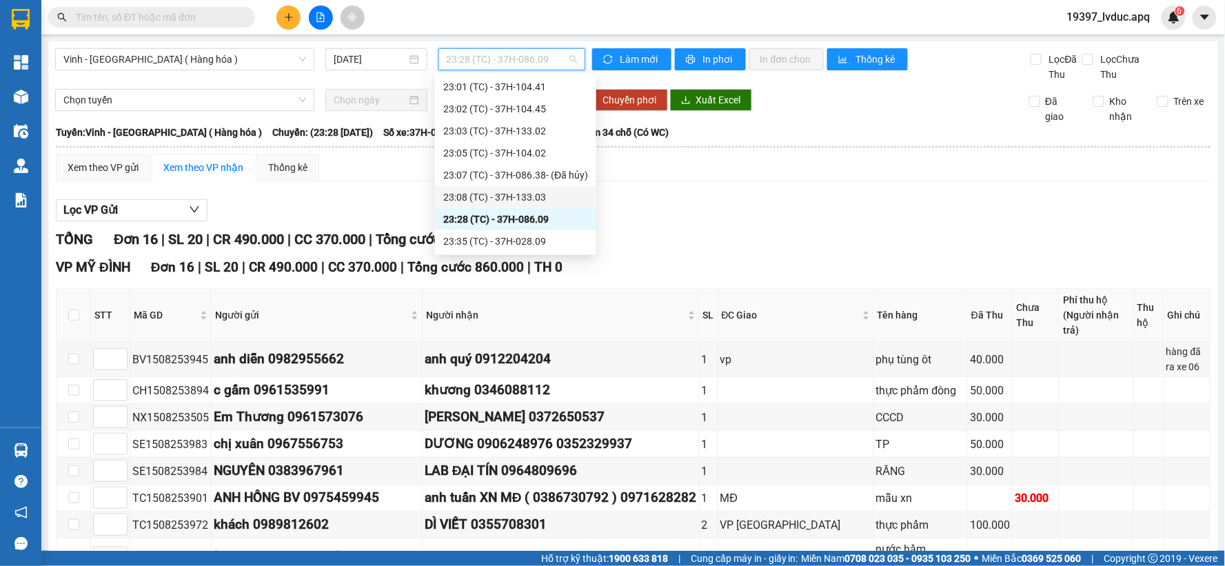
click at [532, 201] on div "23:08 (TC) - 37H-133.03" at bounding box center [515, 197] width 145 height 15
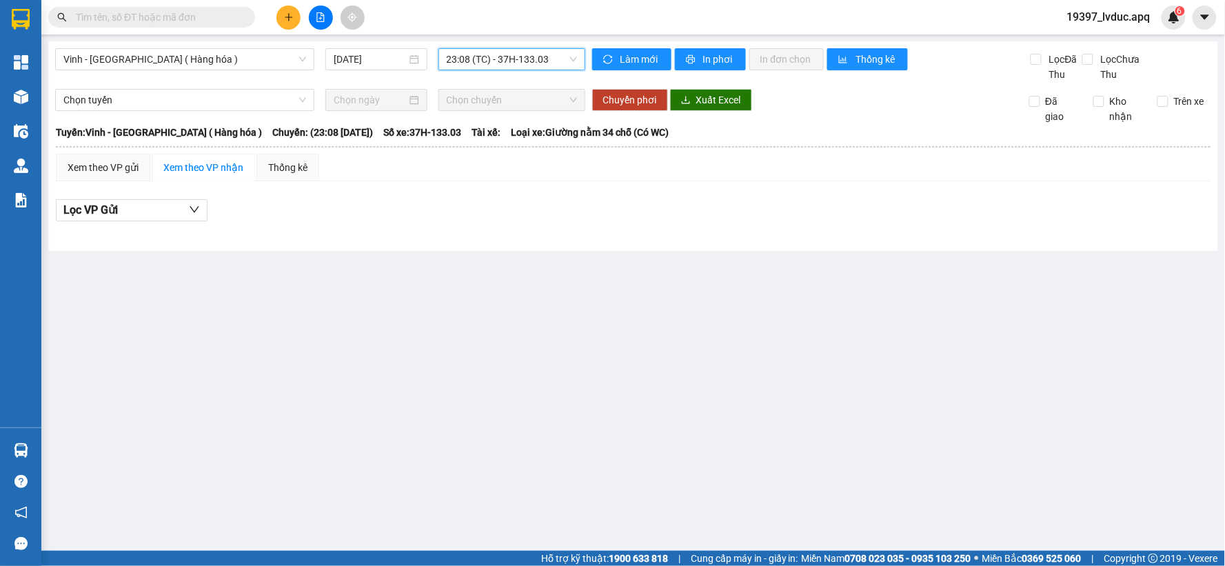
click at [520, 69] on span "23:08 (TC) - 37H-133.03" at bounding box center [512, 59] width 130 height 21
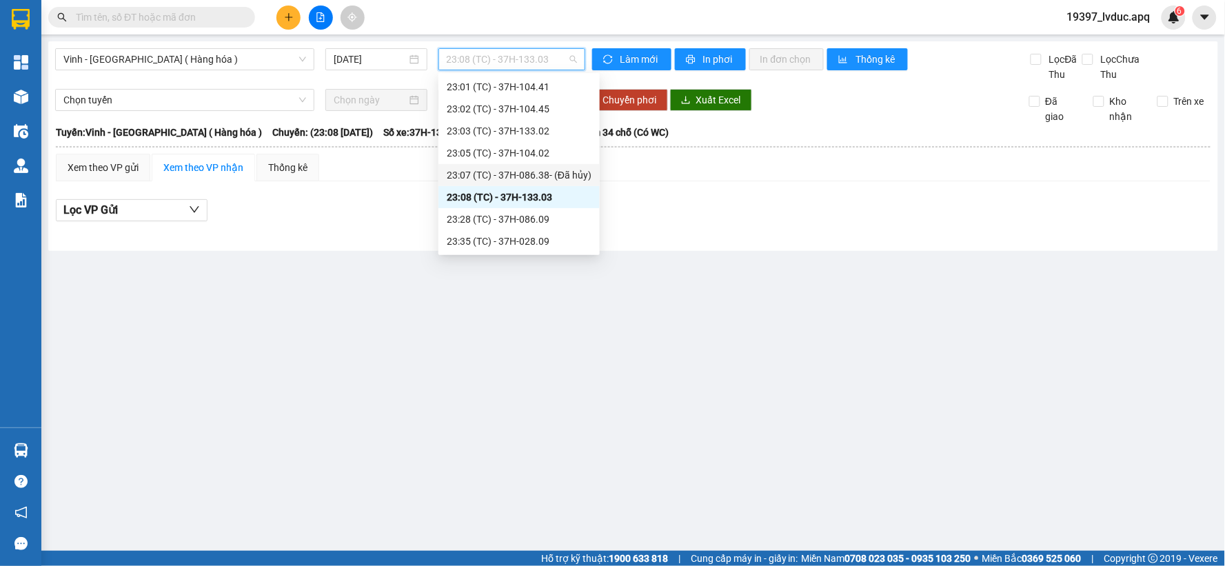
click at [529, 177] on div "23:07 (TC) - 37H-086.38 - (Đã hủy)" at bounding box center [519, 175] width 145 height 15
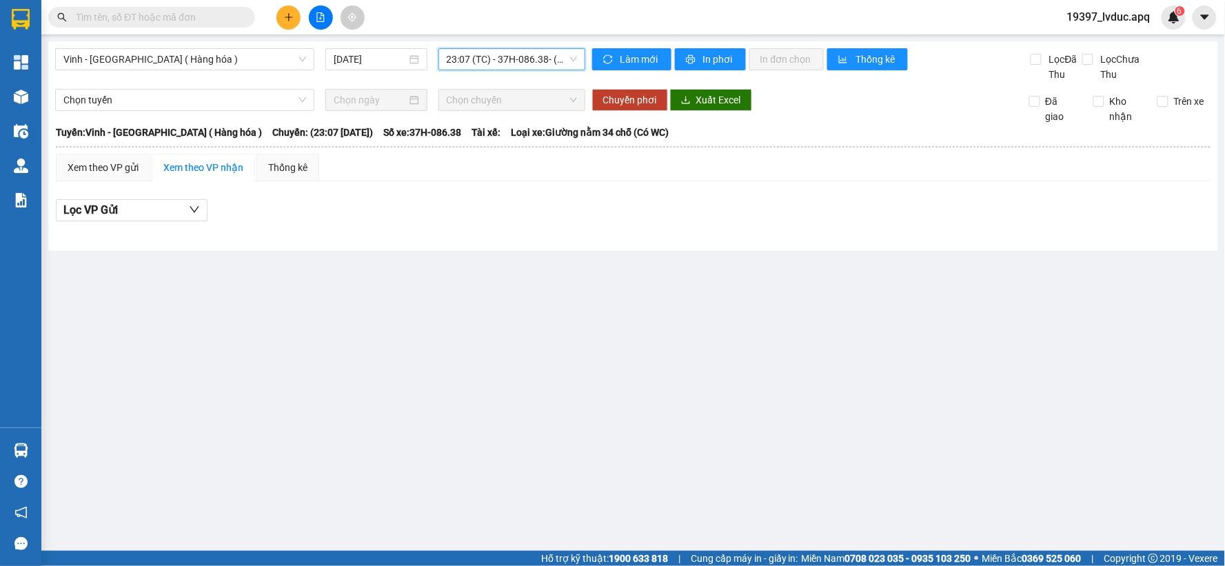
click at [538, 69] on span "23:07 (TC) - 37H-086.38 - (Đã hủy)" at bounding box center [512, 59] width 130 height 21
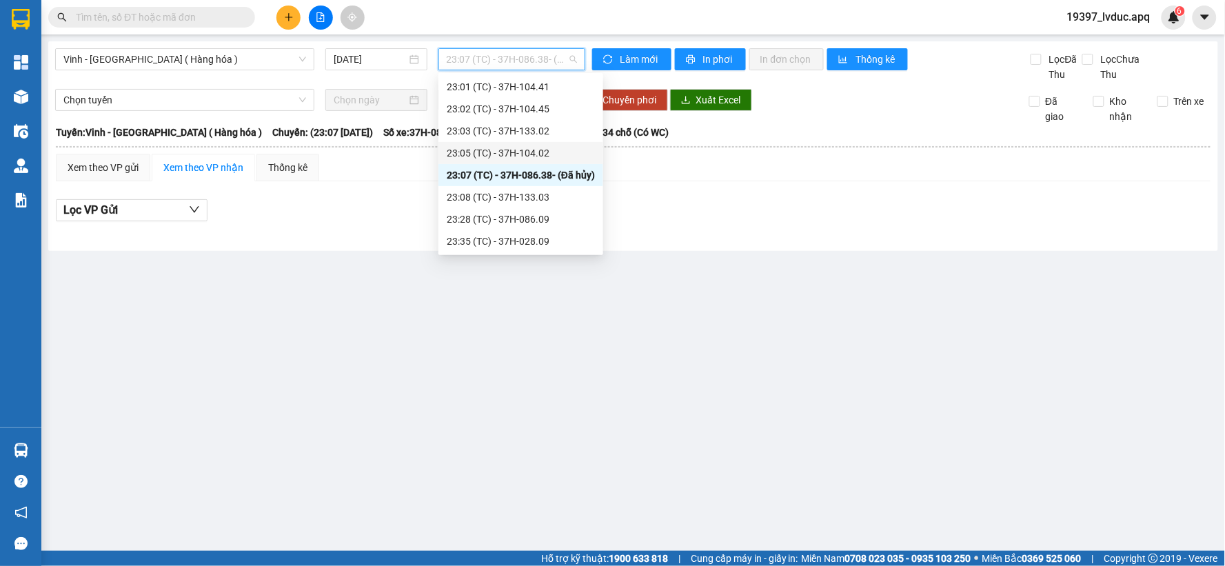
click at [527, 154] on div "23:05 (TC) - 37H-104.02" at bounding box center [521, 152] width 148 height 15
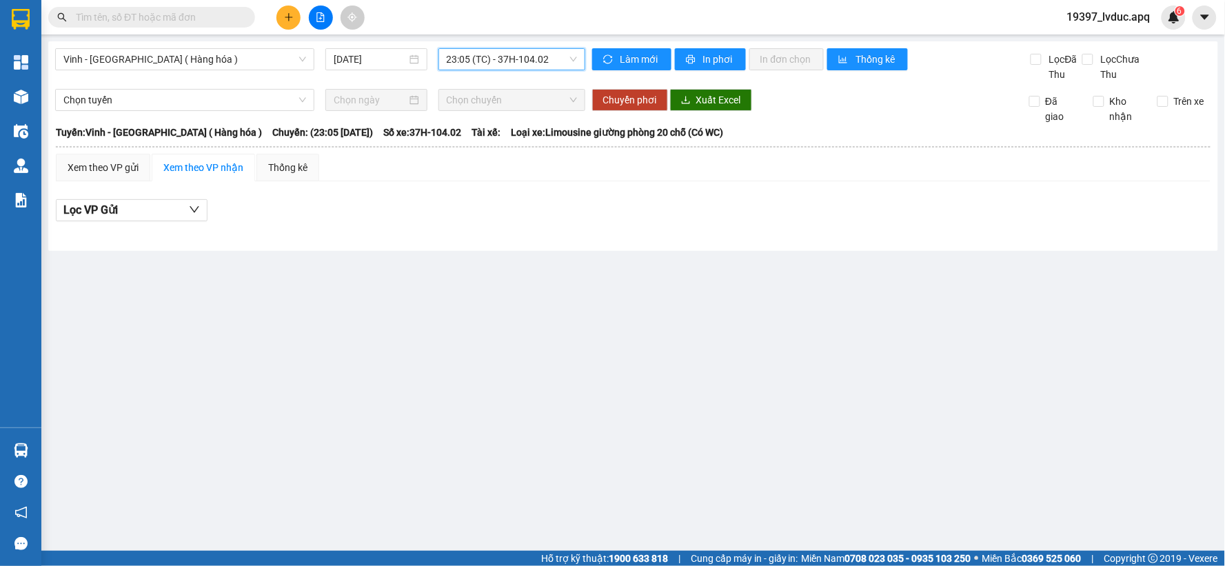
click at [532, 65] on span "23:05 (TC) - 37H-104.02" at bounding box center [512, 59] width 130 height 21
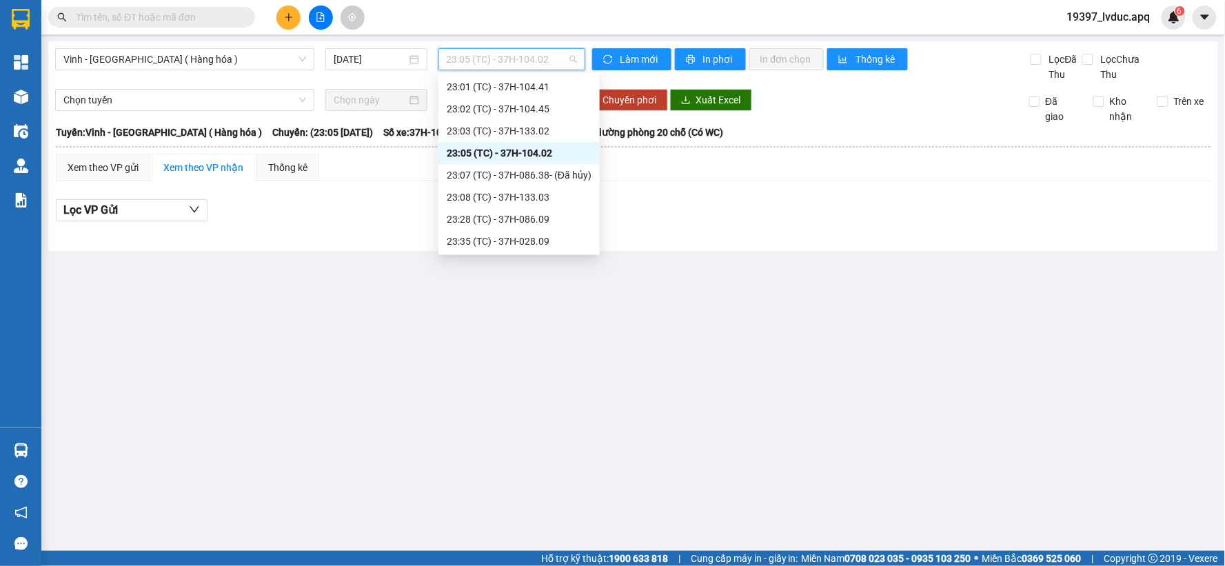
click at [543, 156] on div "23:05 (TC) - 37H-104.02" at bounding box center [519, 152] width 145 height 15
click at [543, 156] on div "Xem theo VP gửi Xem theo VP nhận Thống kê" at bounding box center [633, 168] width 1155 height 28
click at [543, 63] on span "23:05 (TC) - 37H-104.02" at bounding box center [512, 59] width 130 height 21
click at [534, 133] on div "23:03 (TC) - 37H-133.02" at bounding box center [519, 130] width 145 height 15
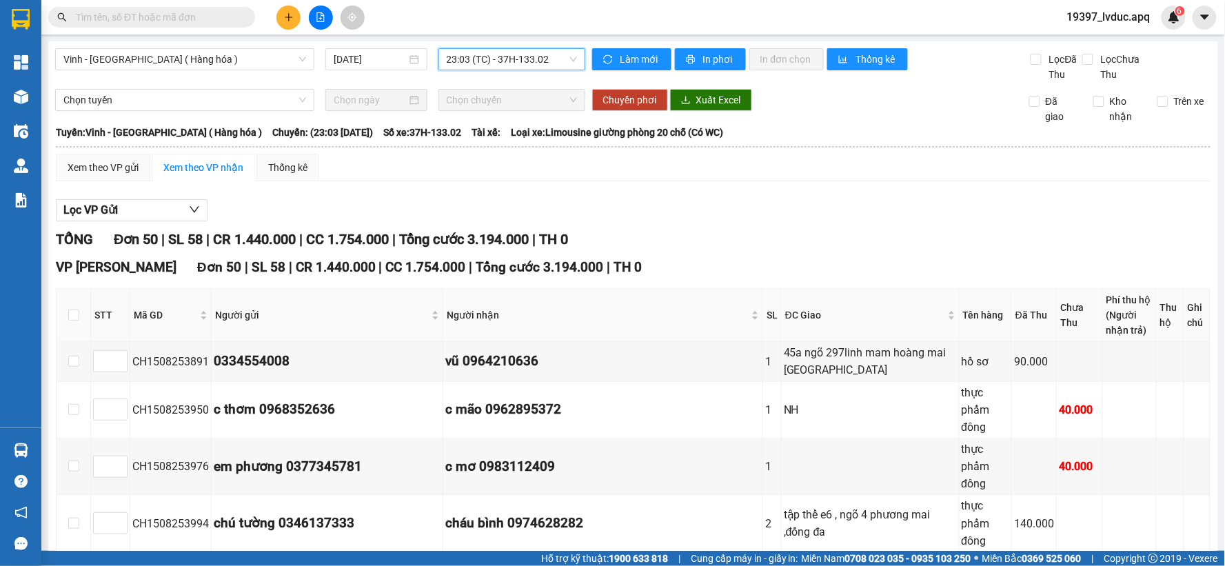
click at [518, 59] on span "23:03 (TC) - 37H-133.02" at bounding box center [512, 59] width 130 height 21
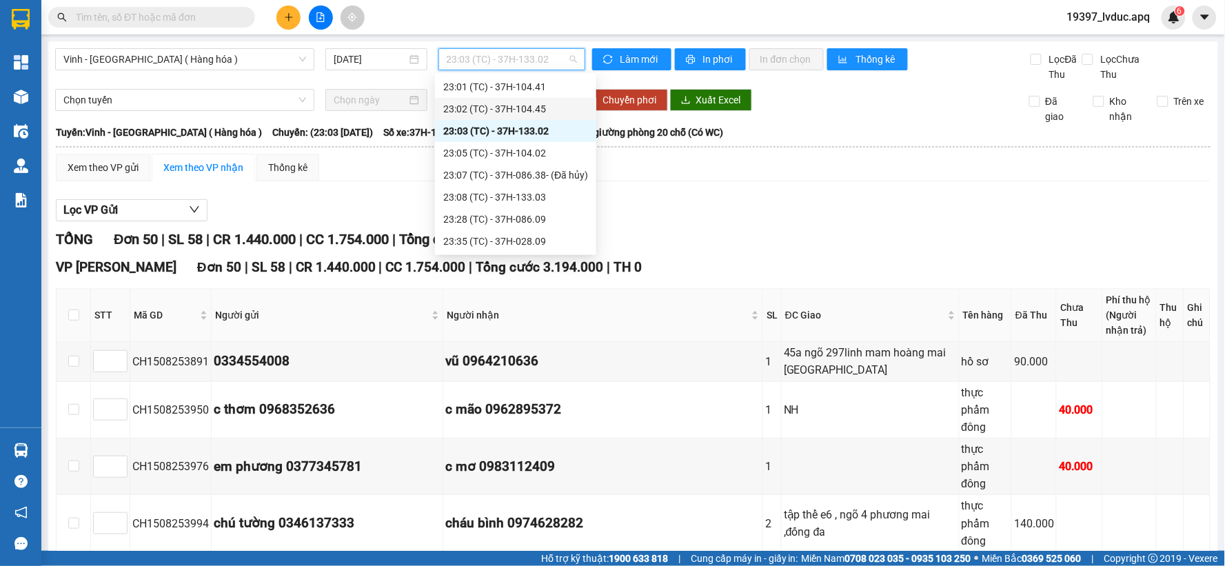
click at [508, 110] on div "23:02 (TC) - 37H-104.45" at bounding box center [515, 108] width 145 height 15
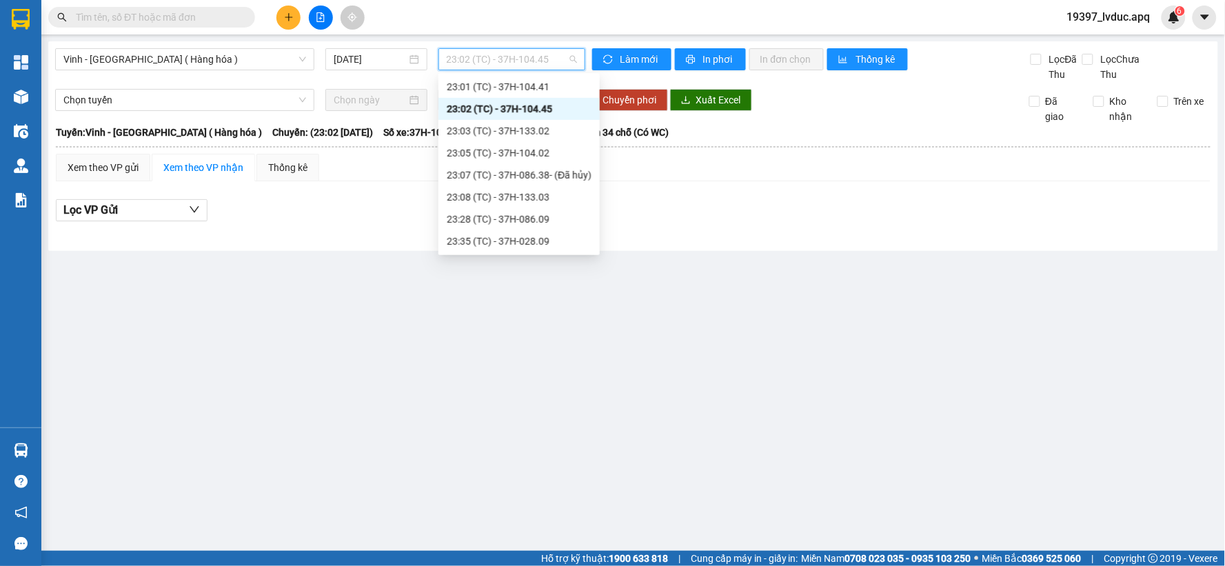
click at [519, 63] on span "23:02 (TC) - 37H-104.45" at bounding box center [512, 59] width 130 height 21
click at [518, 91] on div "23:01 (TC) - 37H-104.41" at bounding box center [519, 86] width 145 height 15
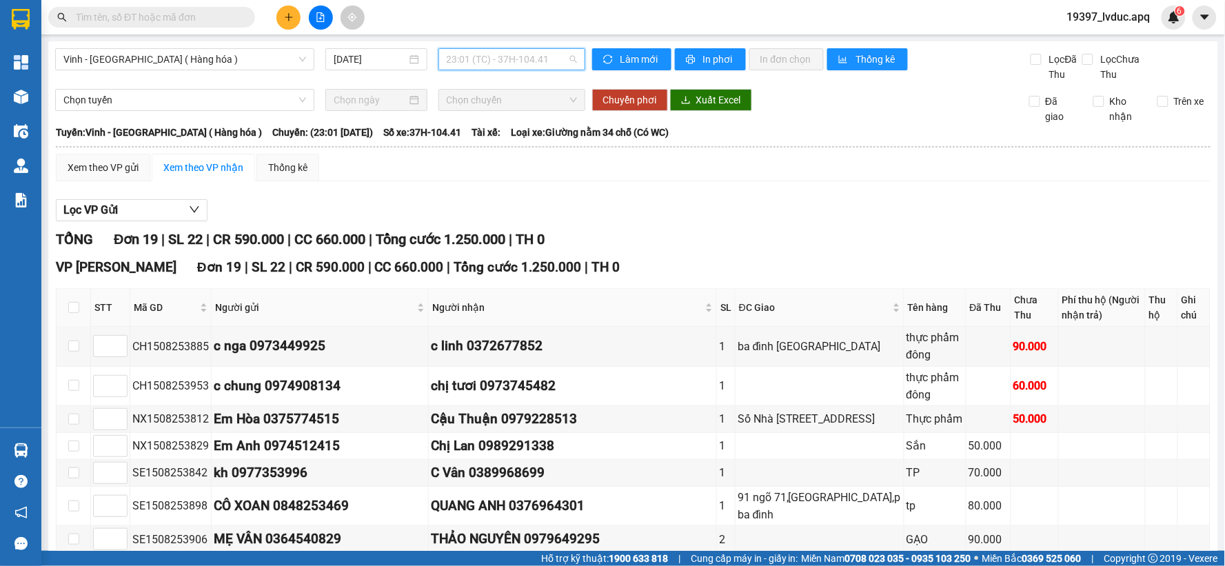
click at [543, 57] on span "23:01 (TC) - 37H-104.41" at bounding box center [512, 59] width 130 height 21
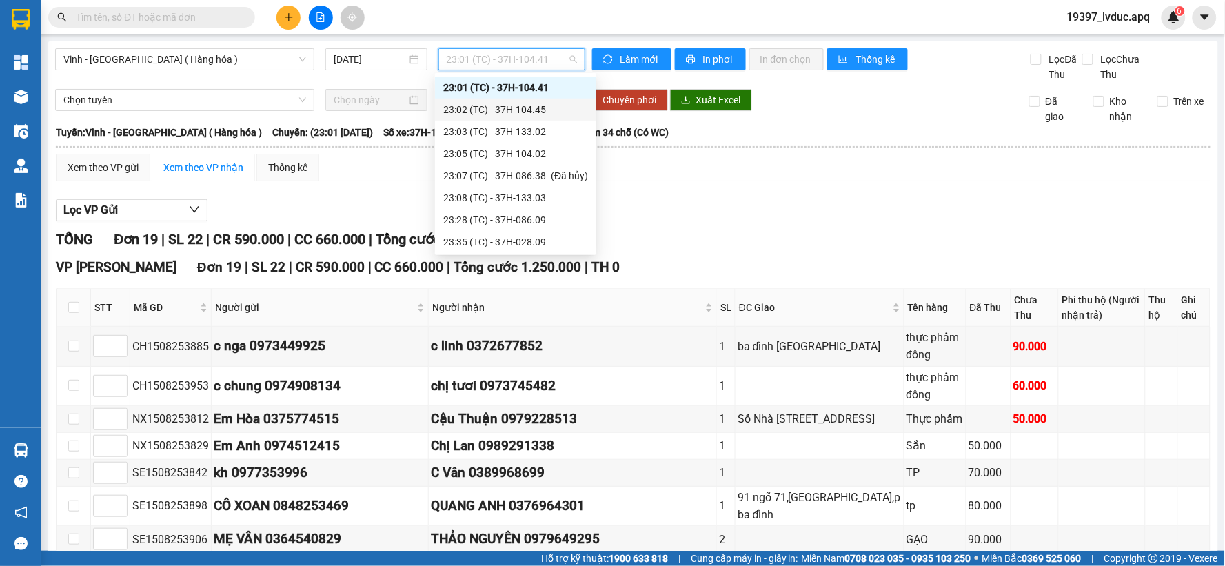
scroll to position [232, 0]
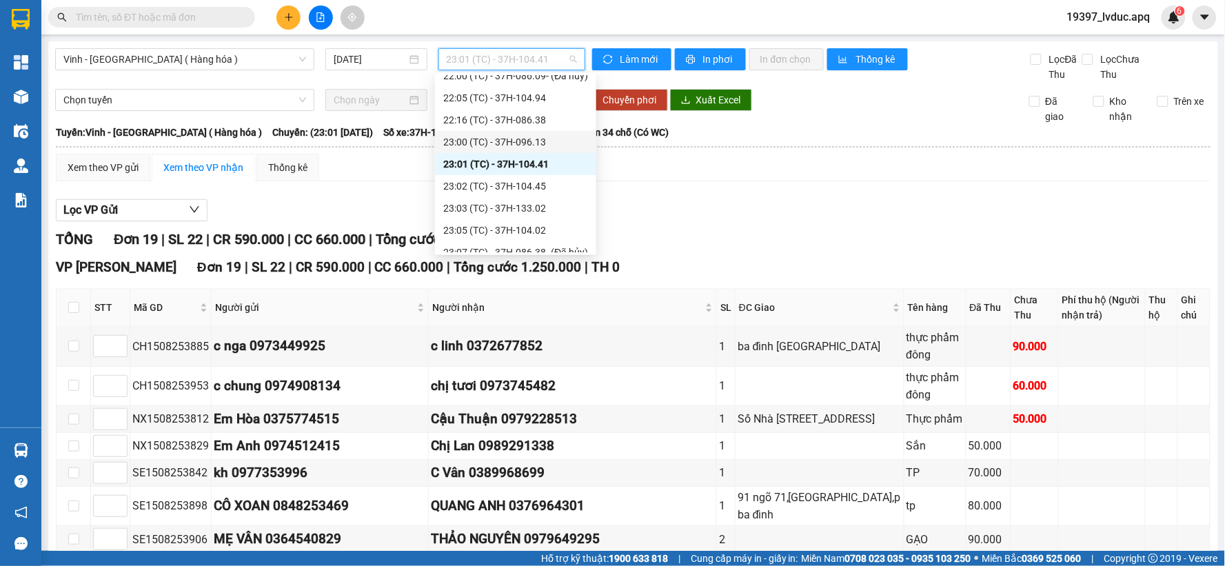
click at [505, 138] on div "23:00 (TC) - 37H-096.13" at bounding box center [515, 141] width 145 height 15
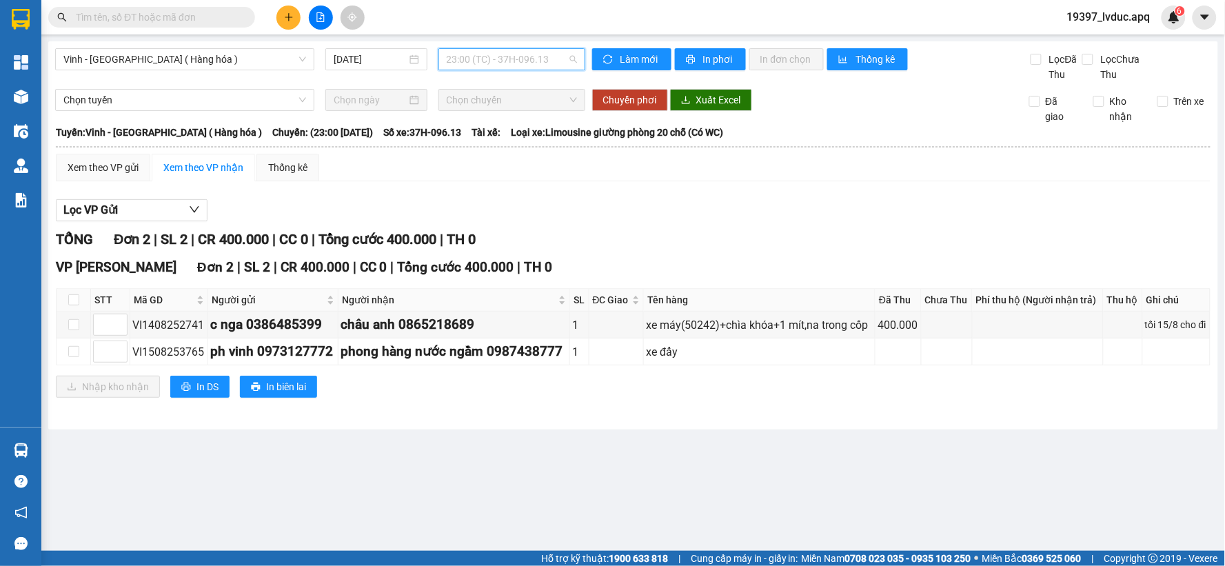
click at [538, 61] on span "23:00 (TC) - 37H-096.13" at bounding box center [512, 59] width 130 height 21
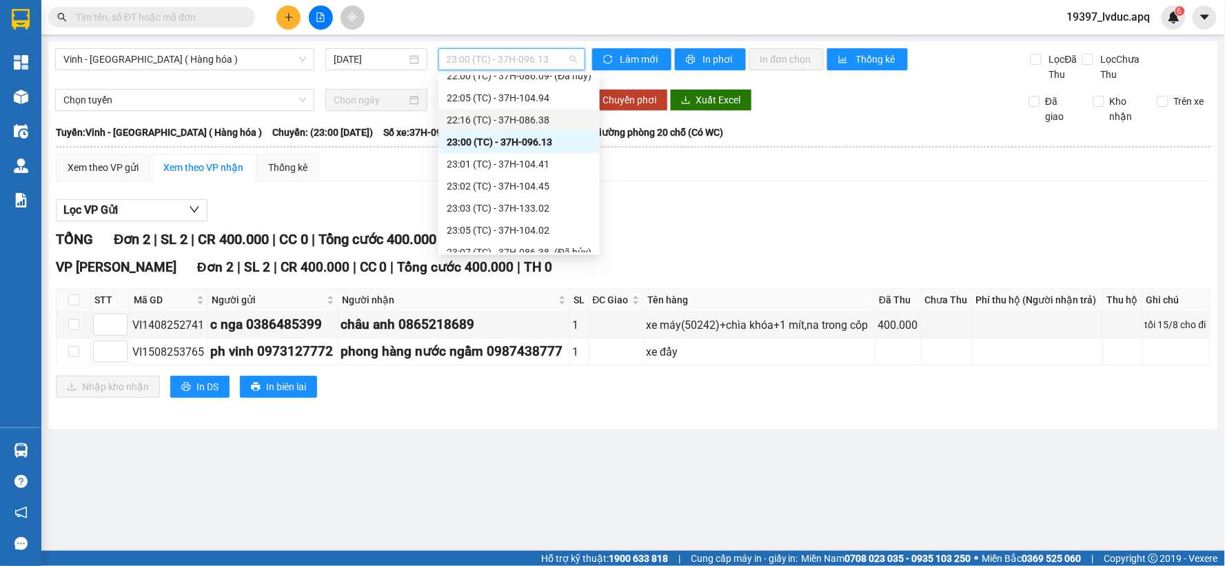
click at [540, 119] on div "22:16 (TC) - 37H-086.38" at bounding box center [519, 119] width 145 height 15
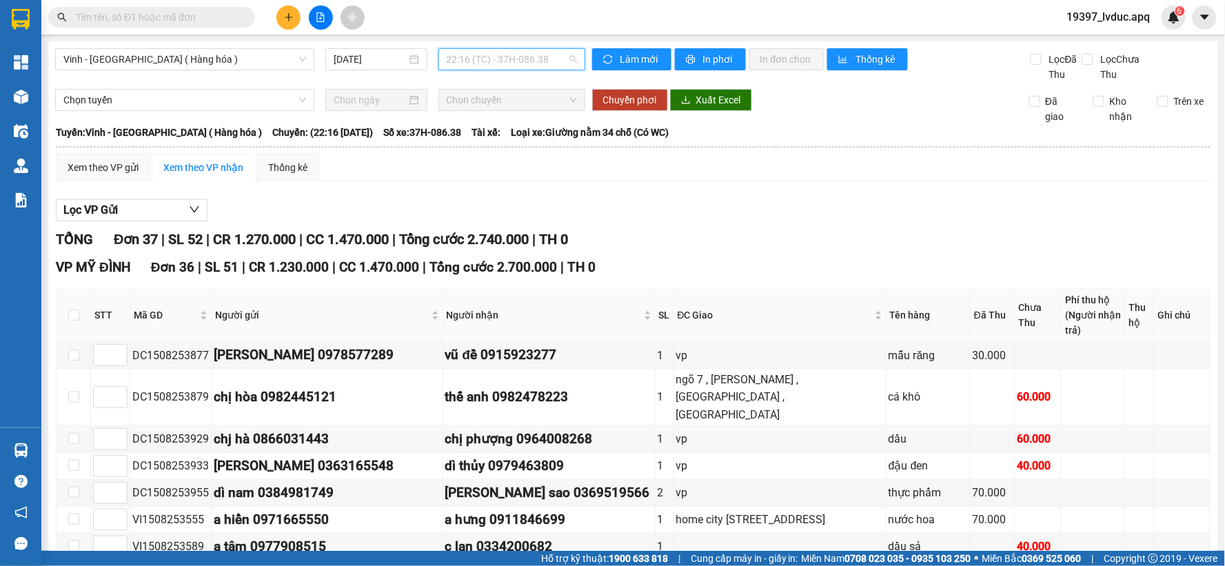
click at [509, 58] on span "22:16 (TC) - 37H-086.38" at bounding box center [512, 59] width 130 height 21
